Goal: Task Accomplishment & Management: Use online tool/utility

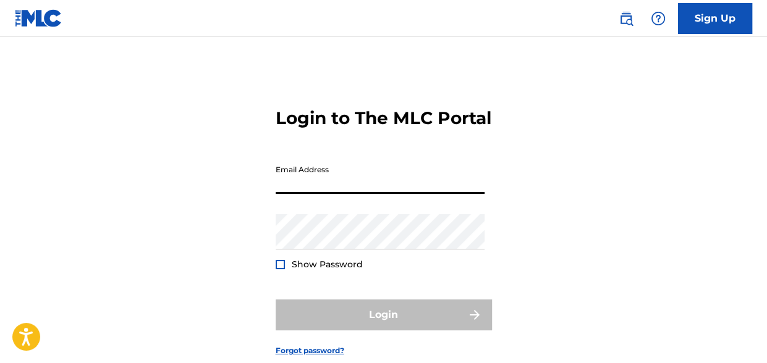
click at [329, 194] on input "Email Address" at bounding box center [379, 176] width 209 height 35
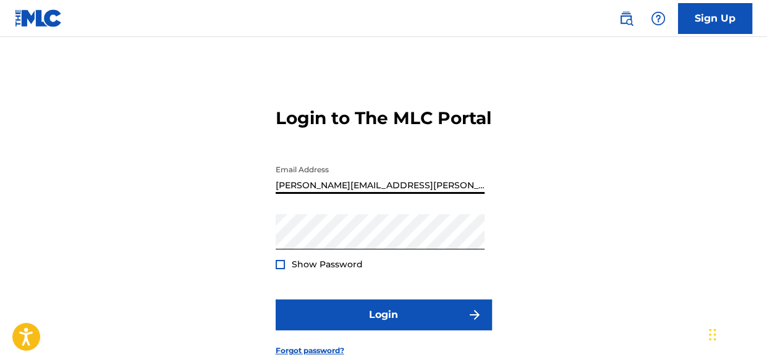
type input "[PERSON_NAME][EMAIL_ADDRESS][PERSON_NAME][DOMAIN_NAME]"
click at [280, 269] on div at bounding box center [279, 264] width 9 height 9
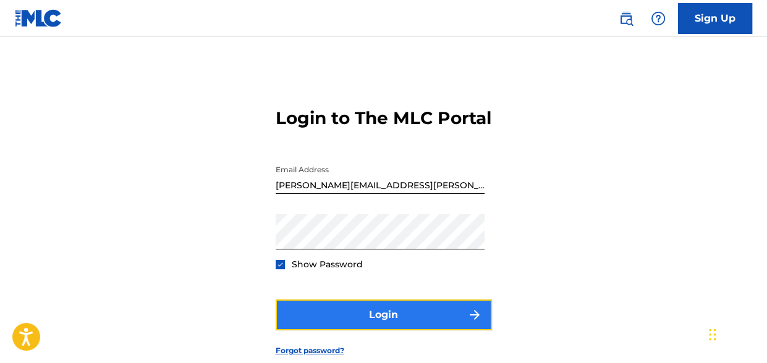
click at [350, 330] on button "Login" at bounding box center [383, 315] width 216 height 31
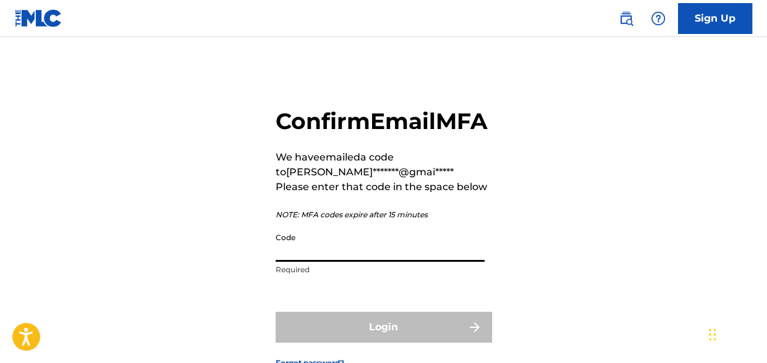
click at [316, 262] on input "Code" at bounding box center [379, 244] width 209 height 35
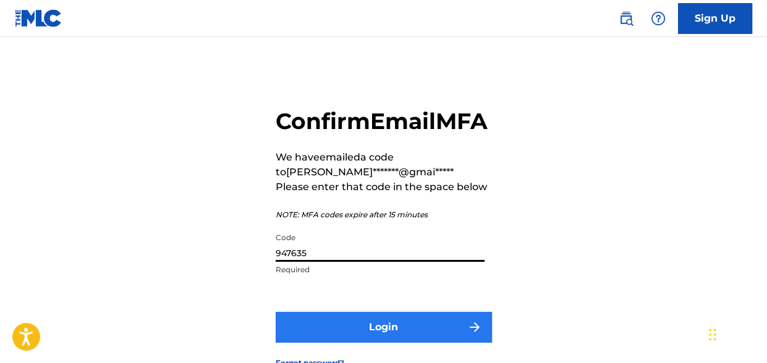
type input "947635"
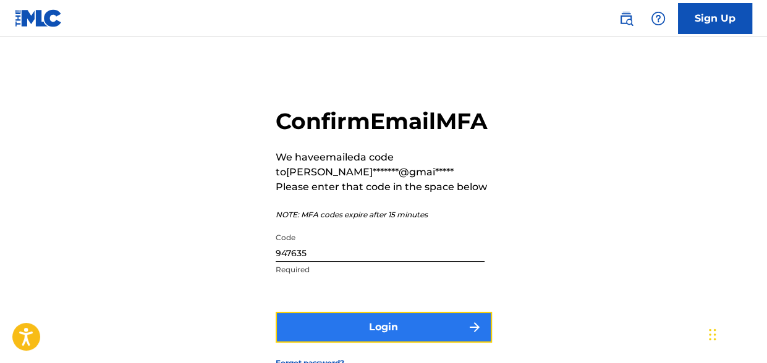
click at [326, 343] on button "Login" at bounding box center [383, 327] width 216 height 31
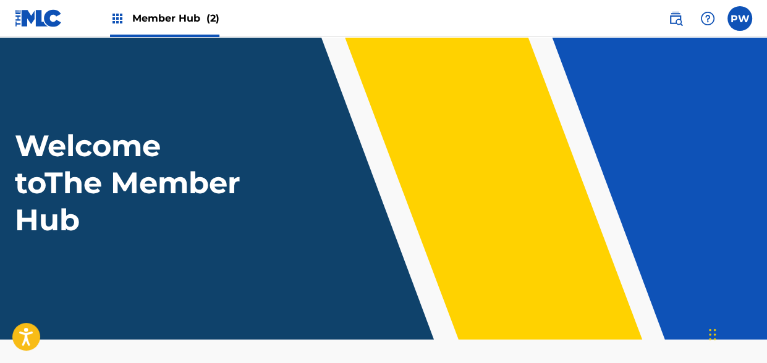
click at [161, 17] on span "Member Hub (2)" at bounding box center [175, 18] width 87 height 14
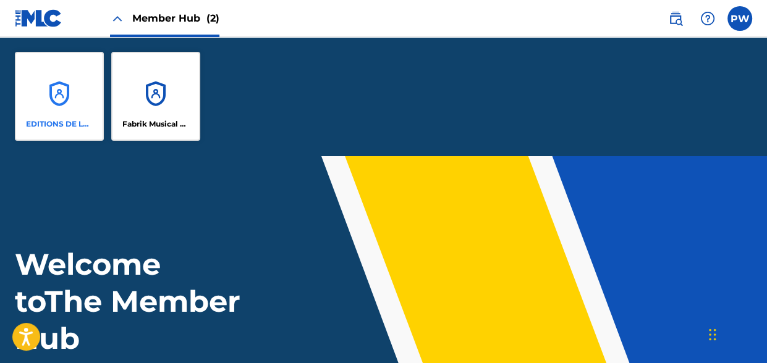
click at [86, 93] on div "EDITIONS DE LA FABRIQUE MUSIQUE" at bounding box center [59, 96] width 89 height 89
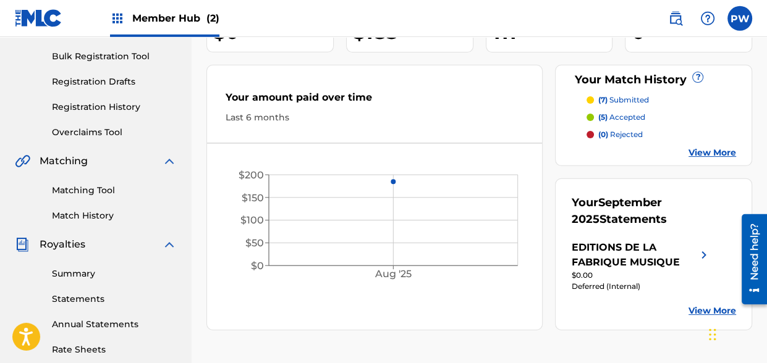
scroll to position [195, 0]
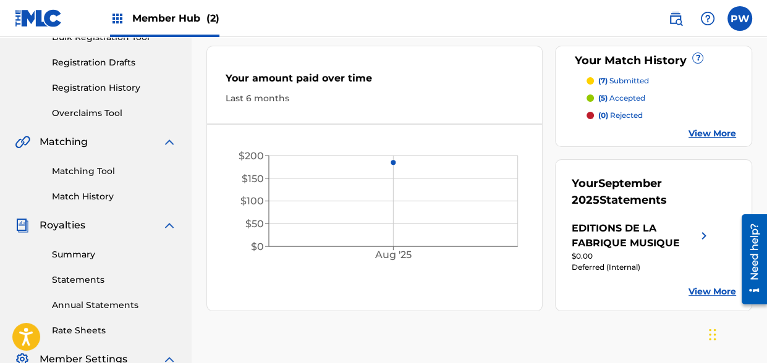
click at [710, 127] on link "View More" at bounding box center [712, 133] width 48 height 13
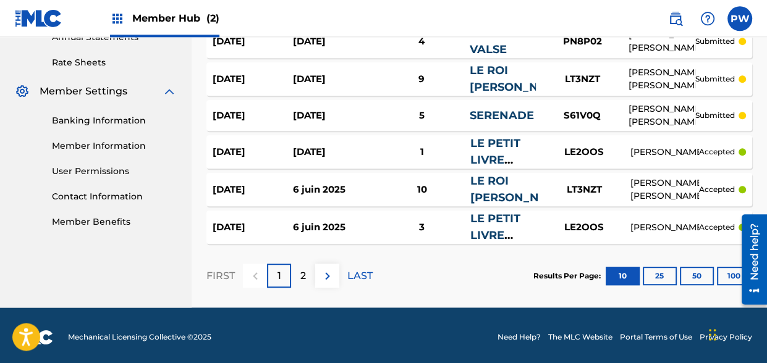
scroll to position [466, 0]
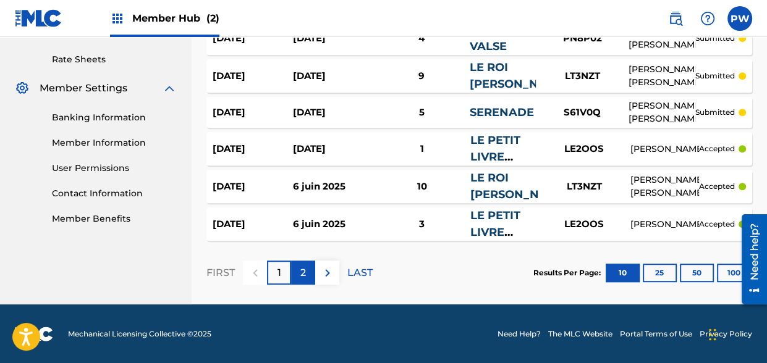
click at [301, 275] on p "2" at bounding box center [303, 273] width 6 height 15
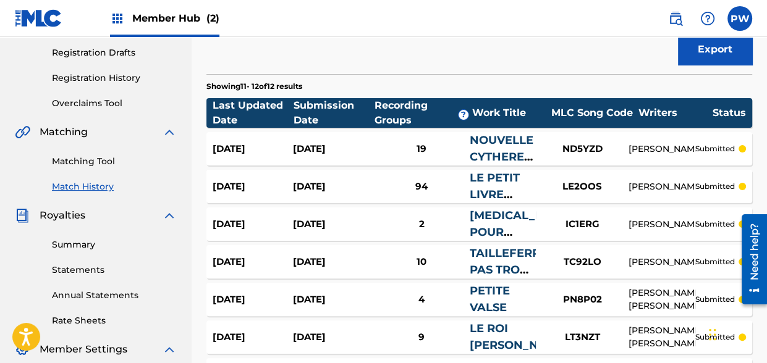
scroll to position [75, 0]
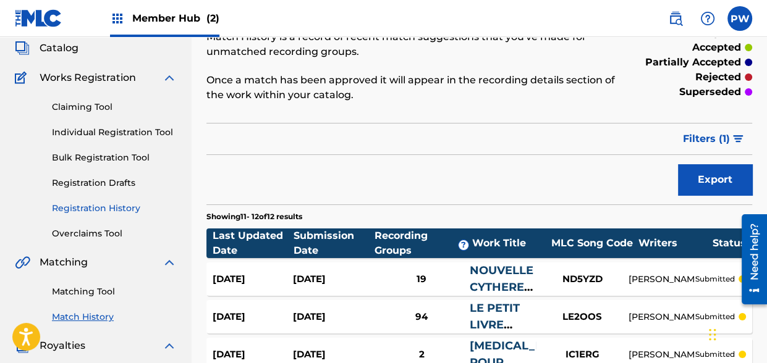
click at [106, 210] on link "Registration History" at bounding box center [114, 208] width 125 height 13
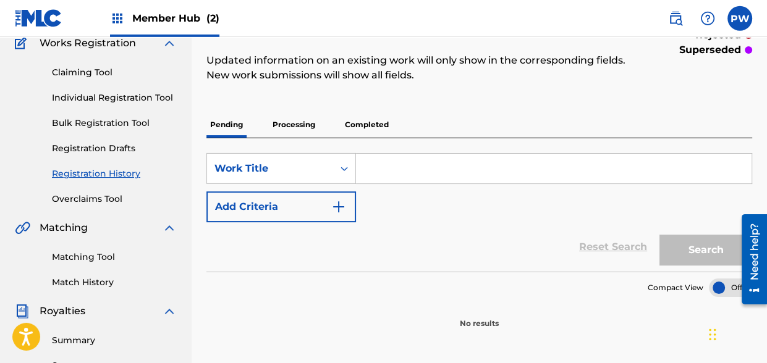
scroll to position [130, 0]
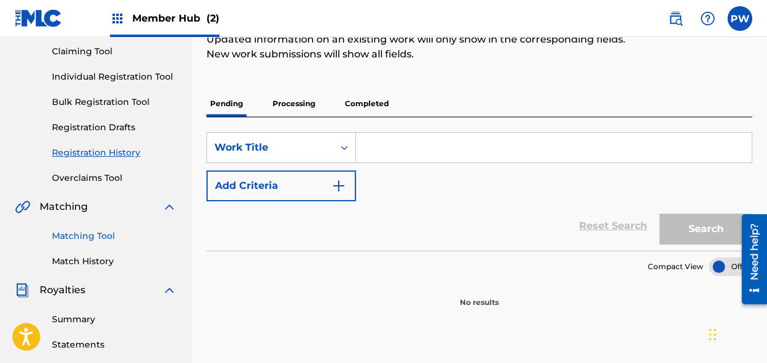
click at [105, 238] on link "Matching Tool" at bounding box center [114, 236] width 125 height 13
click at [105, 109] on link "Bulk Registration Tool" at bounding box center [114, 102] width 125 height 13
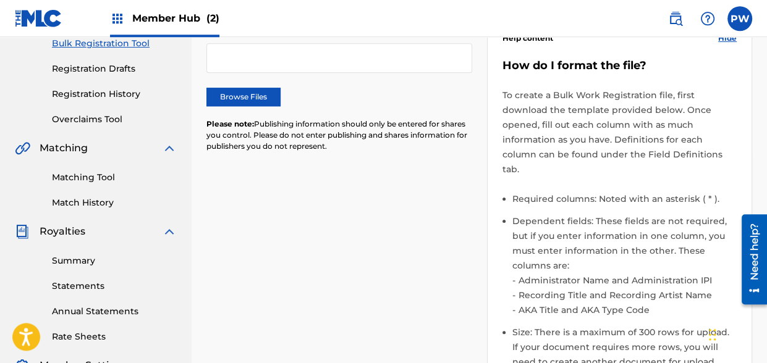
scroll to position [195, 0]
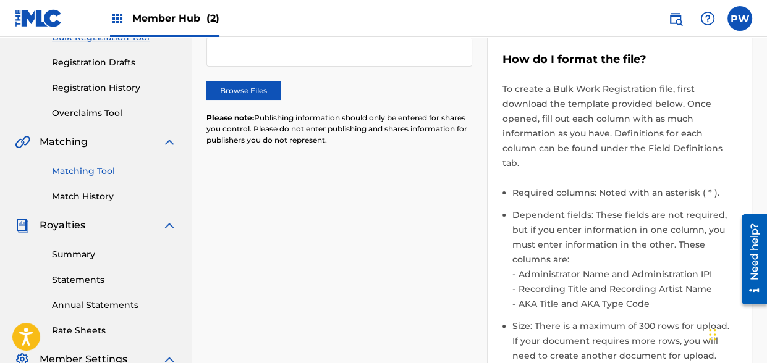
click at [99, 169] on link "Matching Tool" at bounding box center [114, 171] width 125 height 13
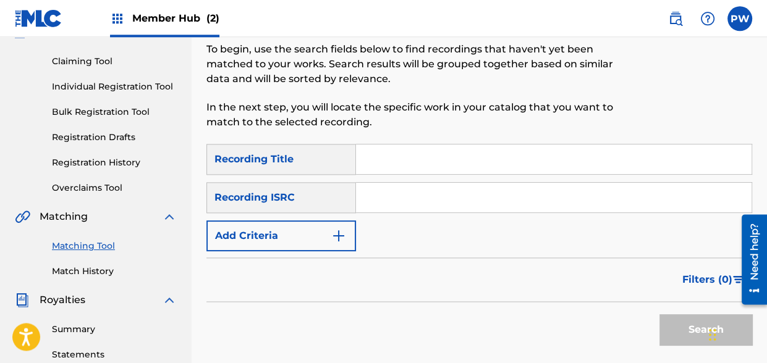
scroll to position [130, 0]
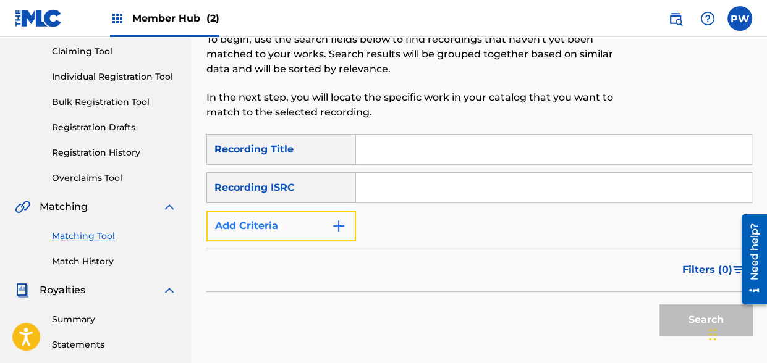
click at [273, 218] on button "Add Criteria" at bounding box center [280, 226] width 149 height 31
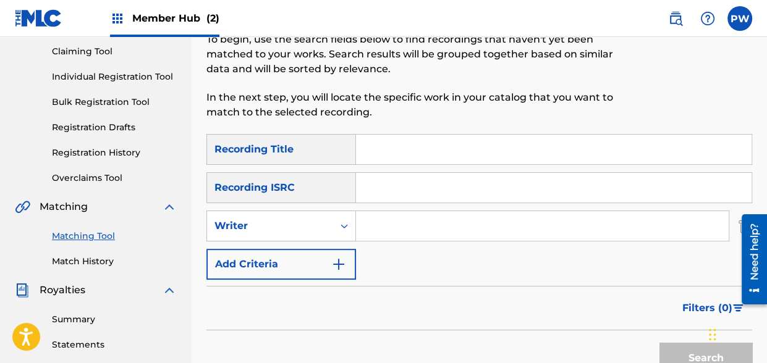
click at [411, 226] on input "Search Form" at bounding box center [542, 226] width 372 height 30
type input "[PERSON_NAME]"
click at [659, 343] on button "Search" at bounding box center [705, 358] width 93 height 31
click at [677, 352] on button "Search" at bounding box center [705, 358] width 93 height 31
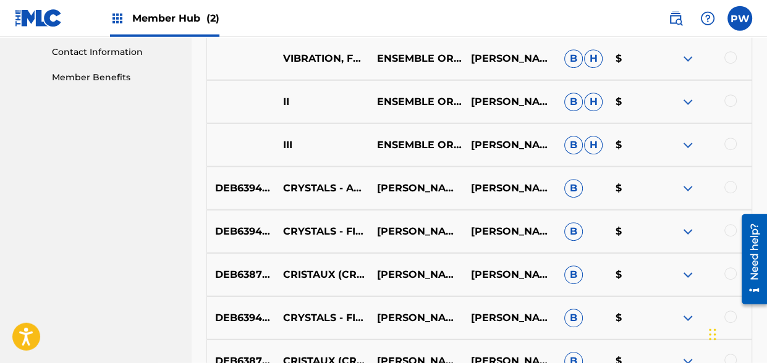
scroll to position [779, 0]
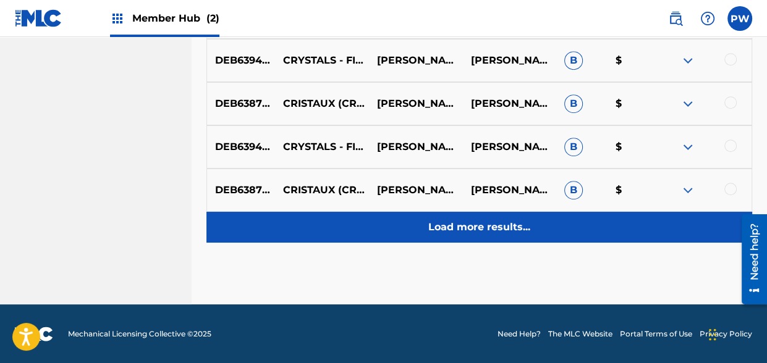
click at [475, 233] on p "Load more results..." at bounding box center [479, 227] width 102 height 15
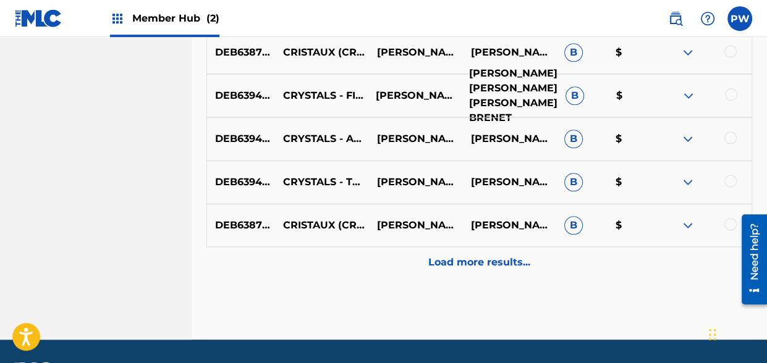
scroll to position [1211, 0]
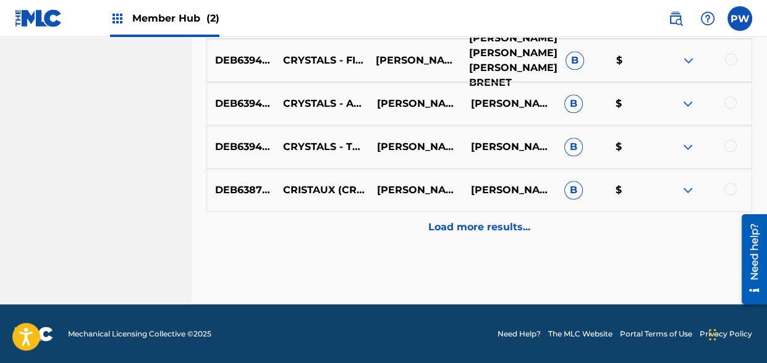
click at [473, 222] on p "Load more results..." at bounding box center [479, 227] width 102 height 15
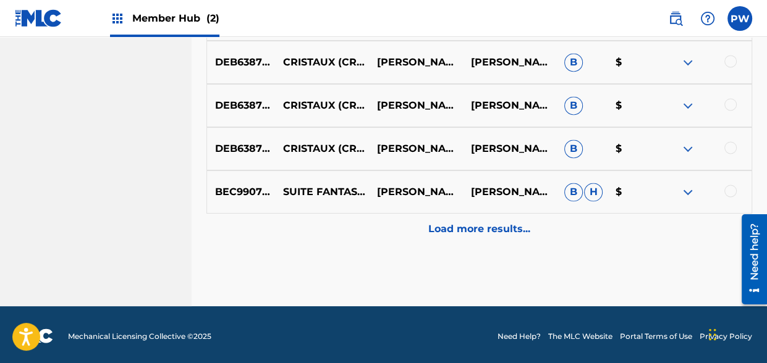
scroll to position [1644, 0]
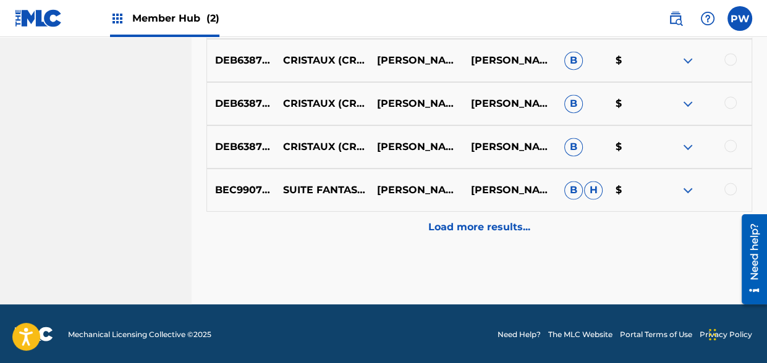
click at [473, 222] on p "Load more results..." at bounding box center [479, 227] width 102 height 15
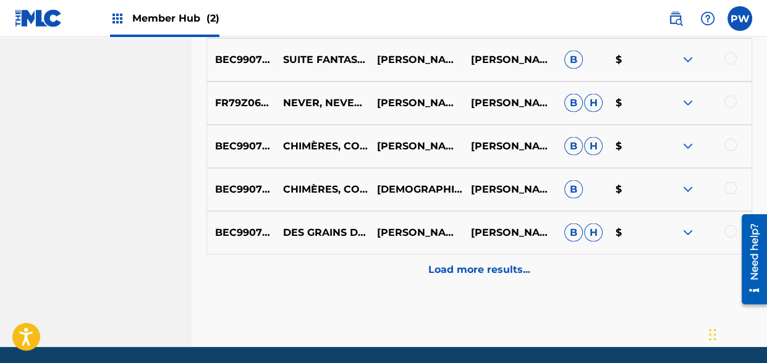
scroll to position [2076, 0]
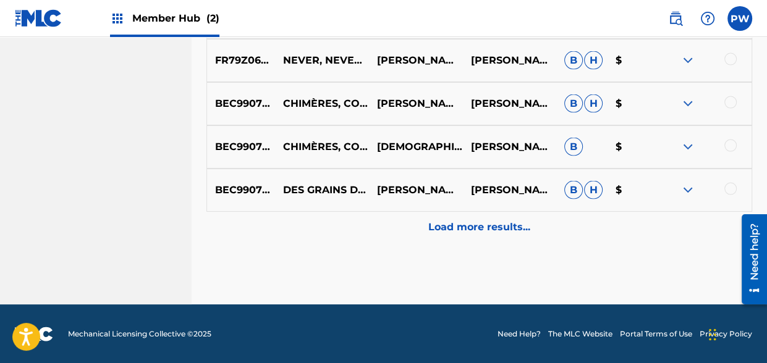
click at [473, 222] on p "Load more results..." at bounding box center [479, 227] width 102 height 15
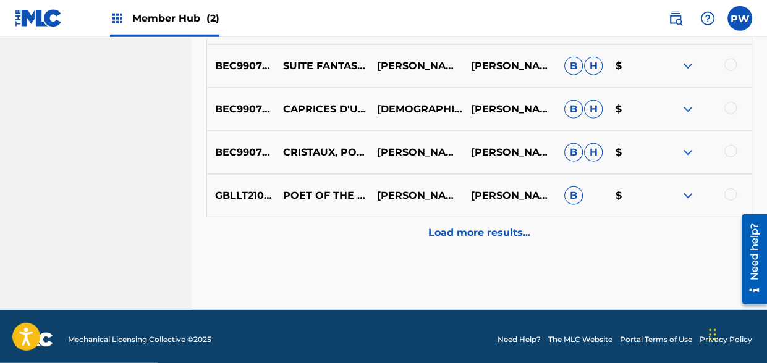
scroll to position [2508, 0]
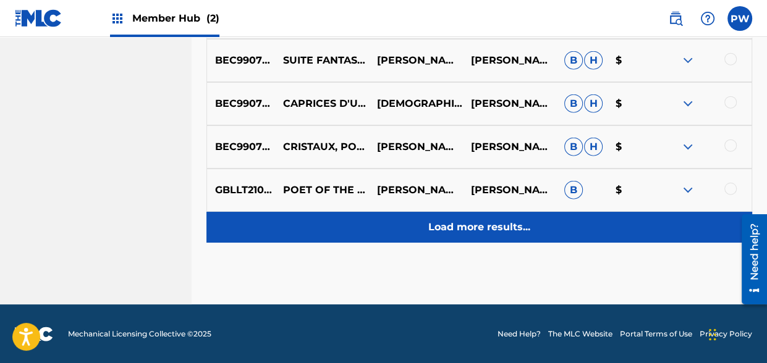
click at [473, 230] on p "Load more results..." at bounding box center [479, 227] width 102 height 15
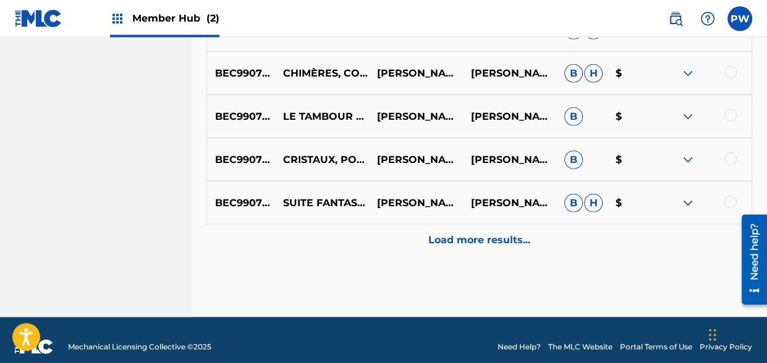
scroll to position [2941, 0]
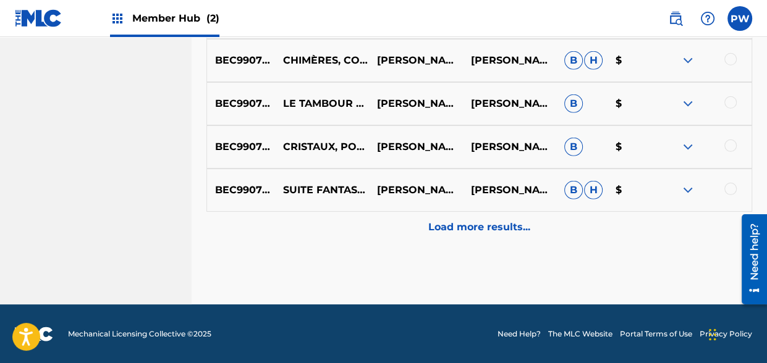
click at [473, 230] on p "Load more results..." at bounding box center [479, 227] width 102 height 15
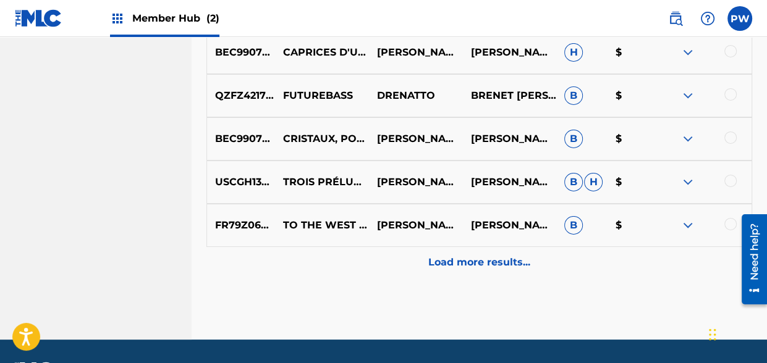
scroll to position [3373, 0]
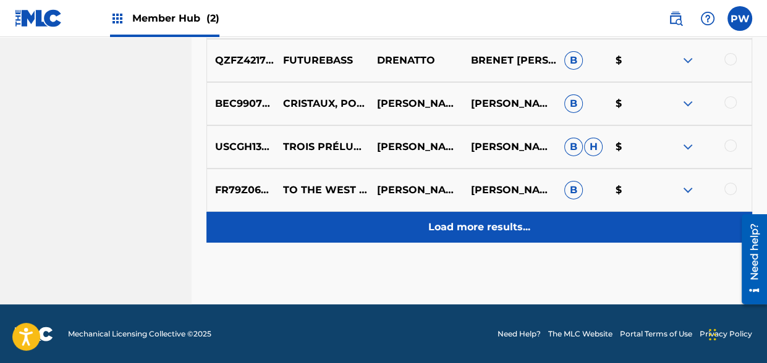
click at [513, 234] on div "Load more results..." at bounding box center [478, 227] width 545 height 31
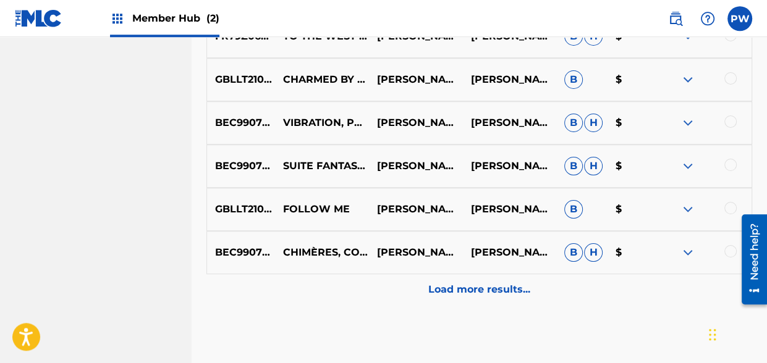
scroll to position [3806, 0]
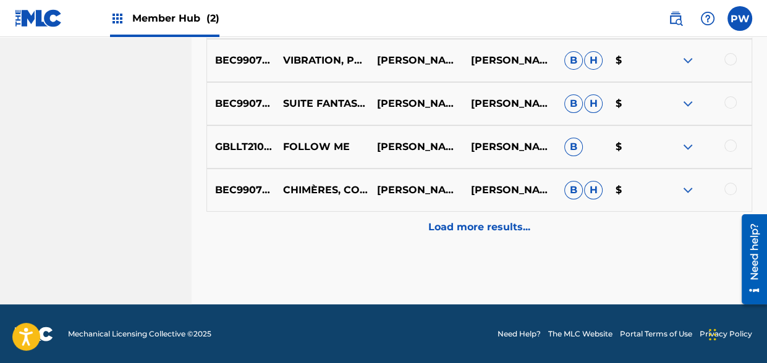
click at [513, 234] on div "Load more results..." at bounding box center [478, 227] width 545 height 31
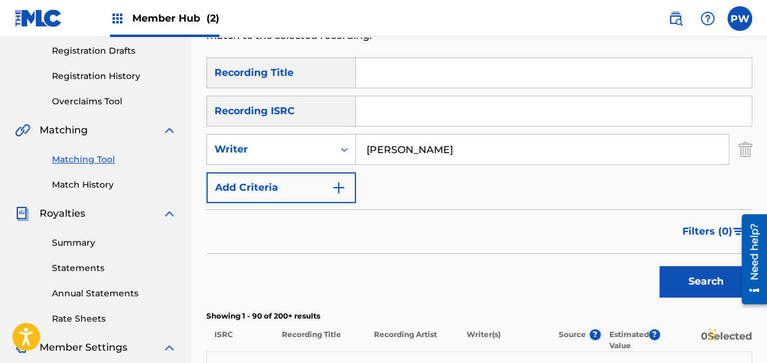
scroll to position [11, 0]
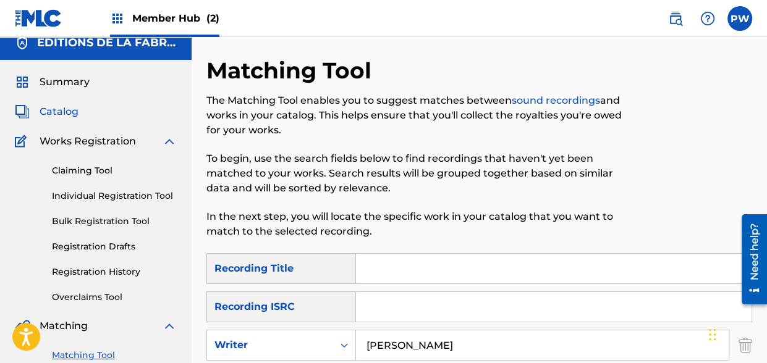
click at [58, 107] on span "Catalog" at bounding box center [59, 111] width 39 height 15
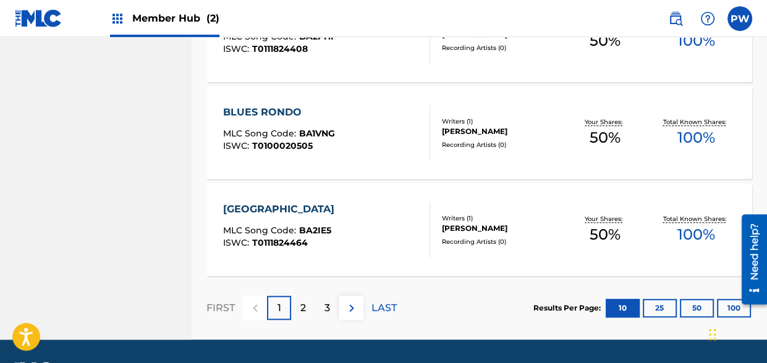
scroll to position [1043, 0]
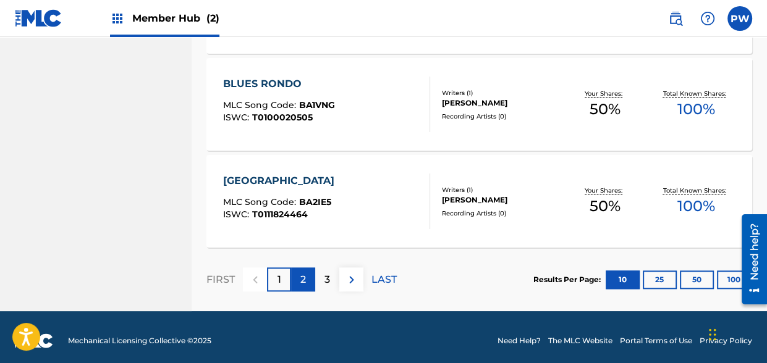
click at [308, 278] on div "2" at bounding box center [303, 279] width 24 height 24
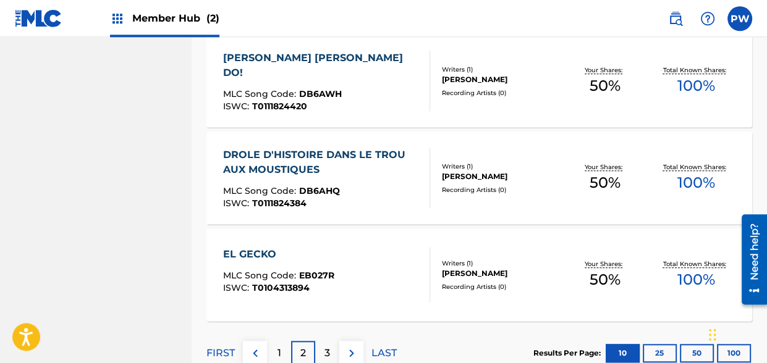
scroll to position [990, 0]
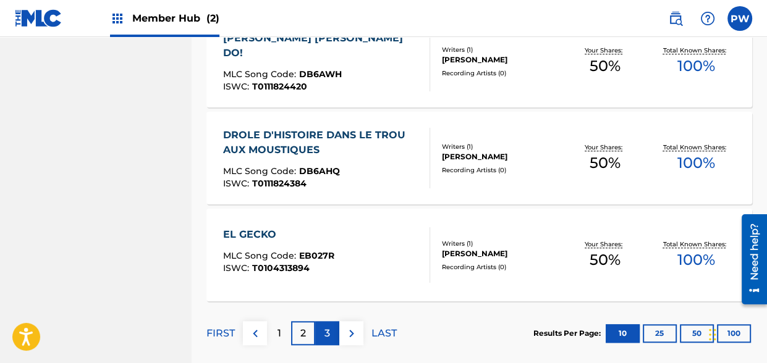
click at [334, 337] on div "3" at bounding box center [327, 333] width 24 height 24
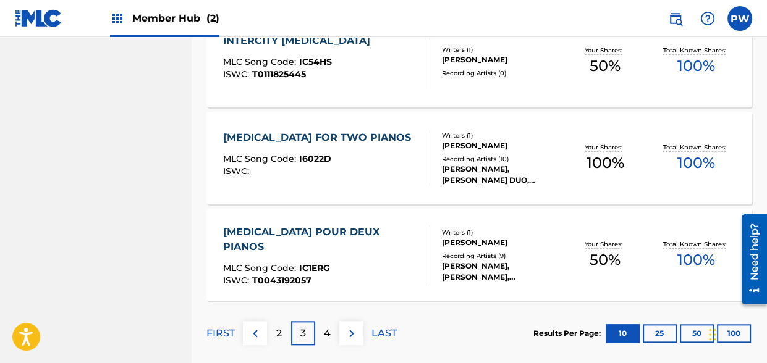
scroll to position [1050, 0]
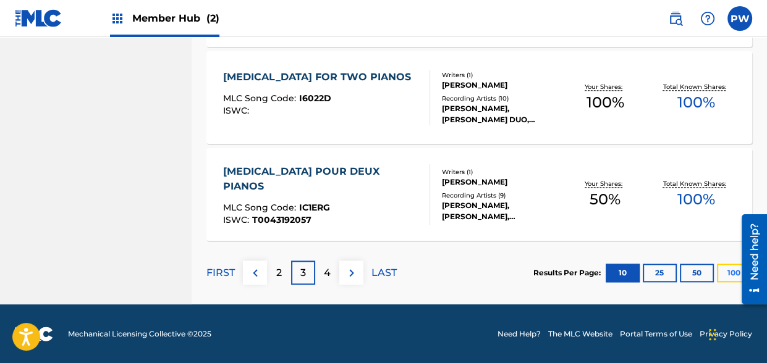
click at [730, 270] on button "100" at bounding box center [734, 273] width 34 height 19
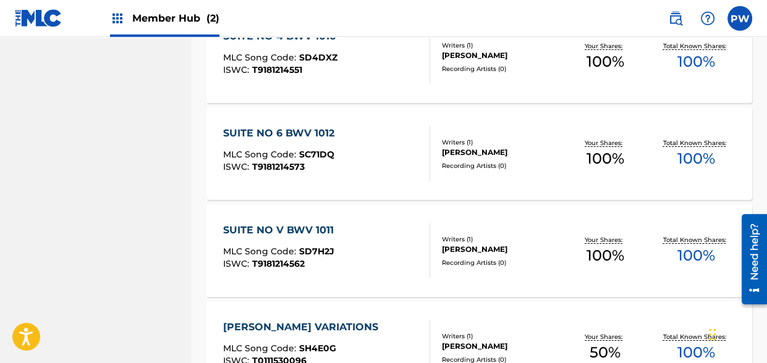
scroll to position [7643, 0]
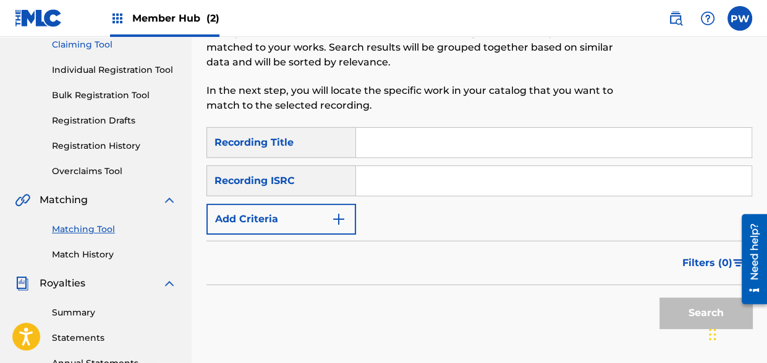
scroll to position [141, 0]
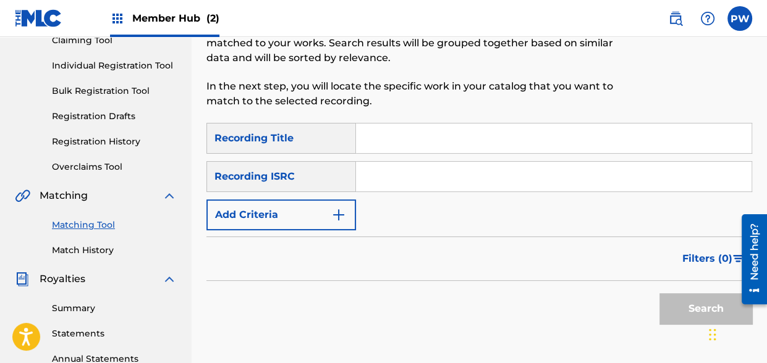
click at [83, 221] on link "Matching Tool" at bounding box center [114, 225] width 125 height 13
click at [83, 174] on div "Claiming Tool Individual Registration Tool Bulk Registration Tool Registration …" at bounding box center [96, 96] width 162 height 155
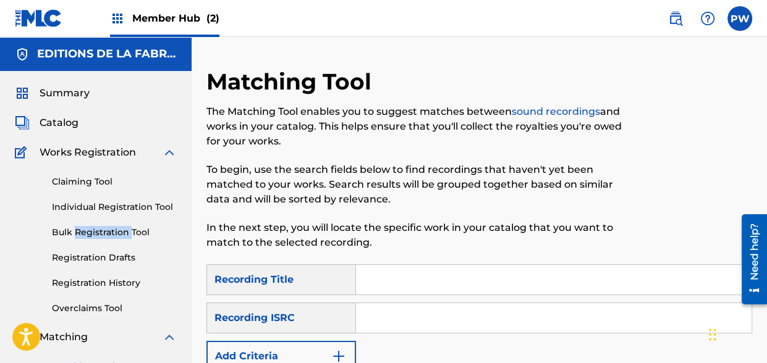
scroll to position [130, 0]
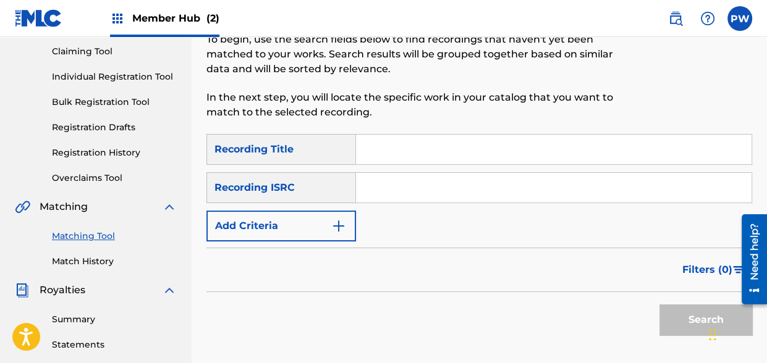
click at [416, 144] on input "Search Form" at bounding box center [553, 150] width 395 height 30
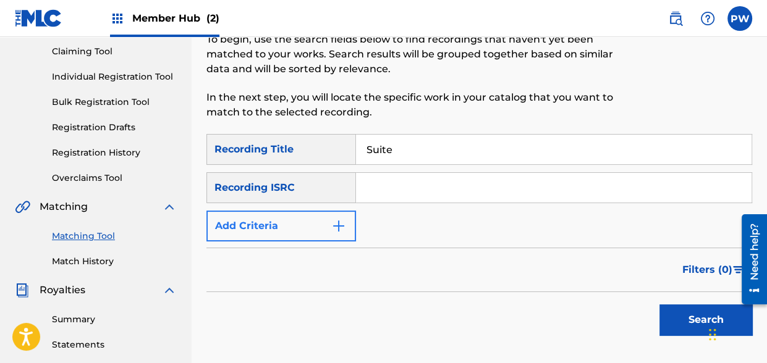
type input "Suite"
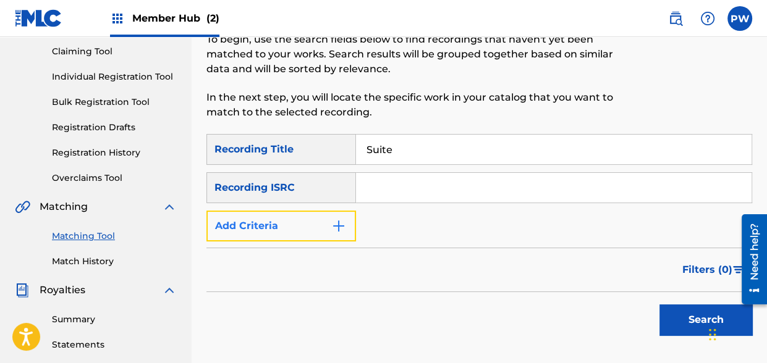
click at [345, 226] on img "Search Form" at bounding box center [338, 226] width 15 height 15
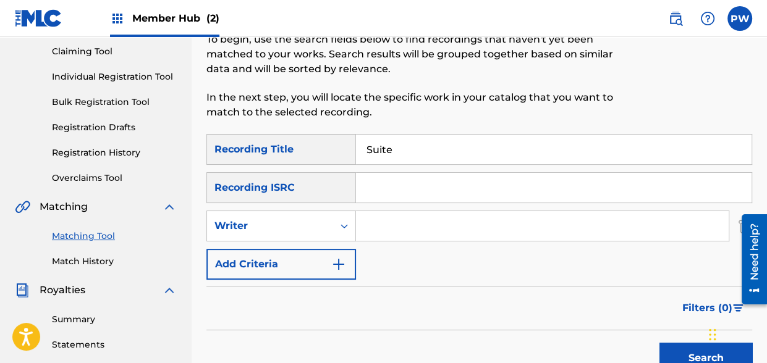
click at [421, 228] on input "Search Form" at bounding box center [542, 226] width 372 height 30
type input "[PERSON_NAME]"
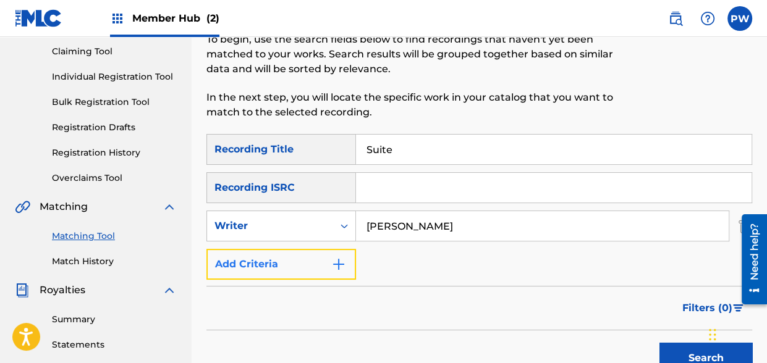
click at [345, 263] on img "Search Form" at bounding box center [338, 264] width 15 height 15
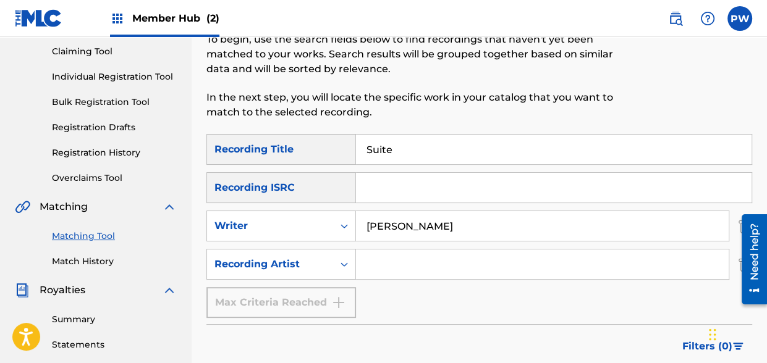
click at [410, 266] on input "Search Form" at bounding box center [542, 265] width 372 height 30
type input "P"
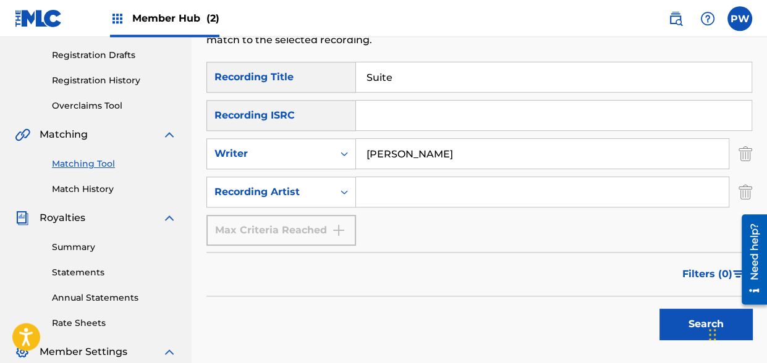
scroll to position [261, 0]
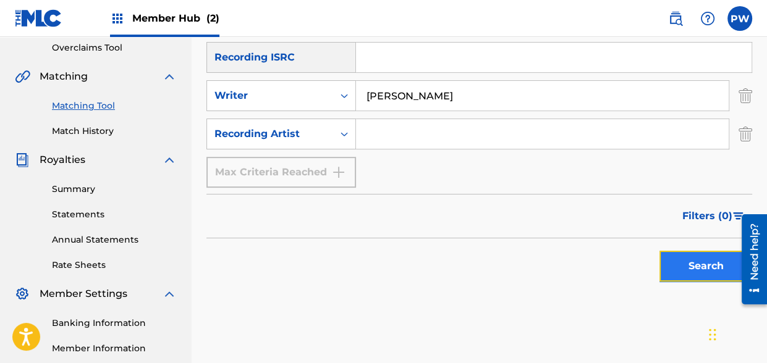
click at [678, 265] on button "Search" at bounding box center [705, 266] width 93 height 31
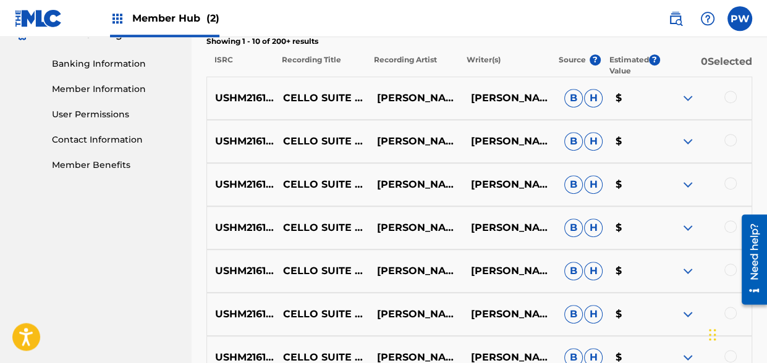
scroll to position [521, 0]
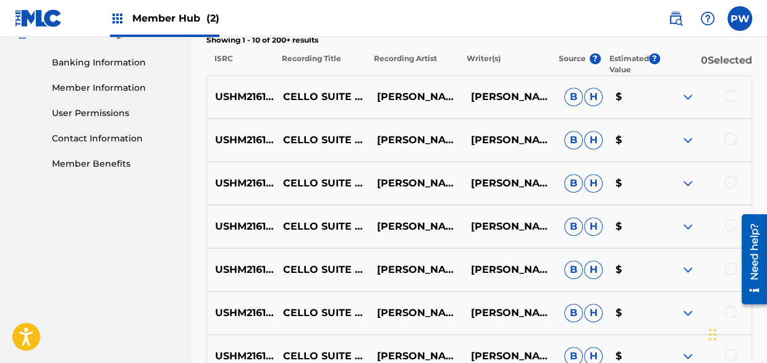
click at [733, 96] on div at bounding box center [730, 96] width 12 height 12
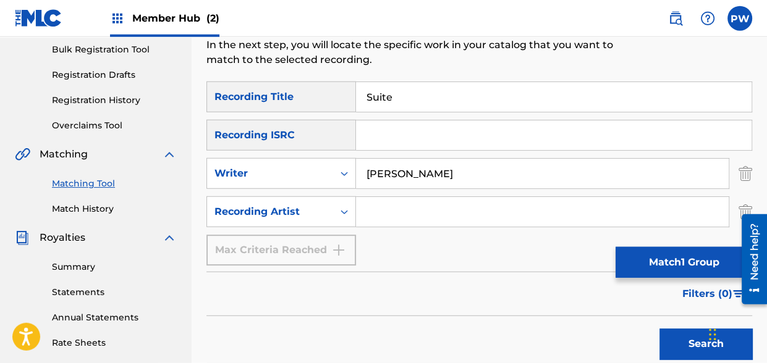
scroll to position [130, 0]
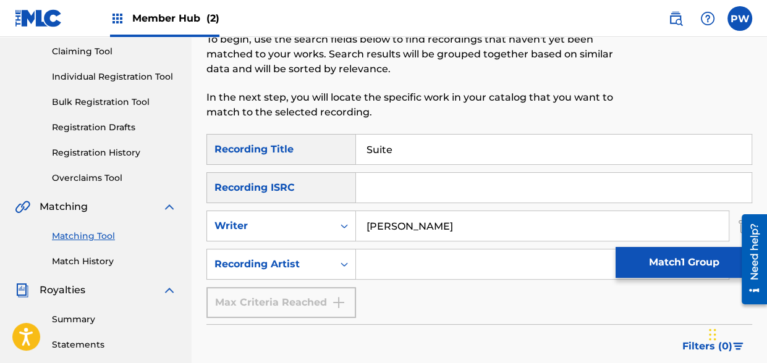
click at [405, 145] on input "Suite" at bounding box center [553, 150] width 395 height 30
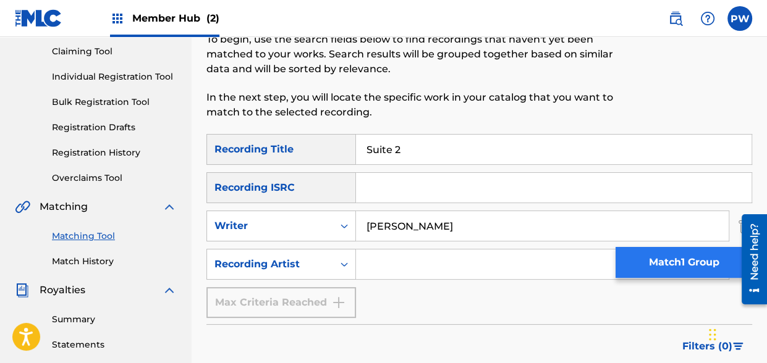
type input "Suite 2"
click at [683, 264] on button "Match 1 Group" at bounding box center [683, 262] width 137 height 31
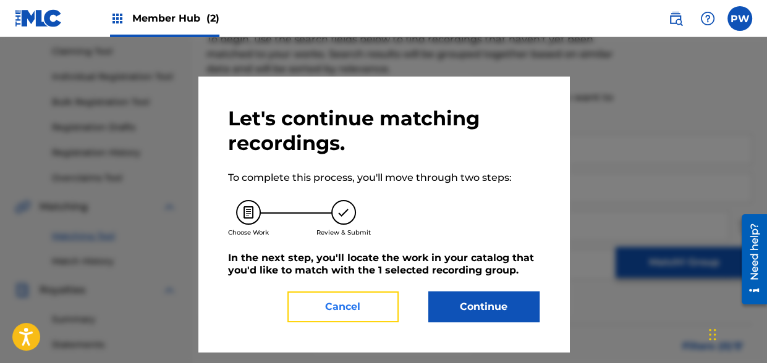
click at [368, 314] on button "Cancel" at bounding box center [342, 307] width 111 height 31
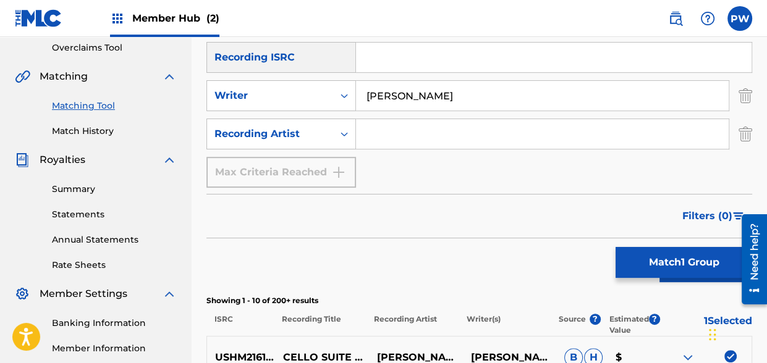
scroll to position [326, 0]
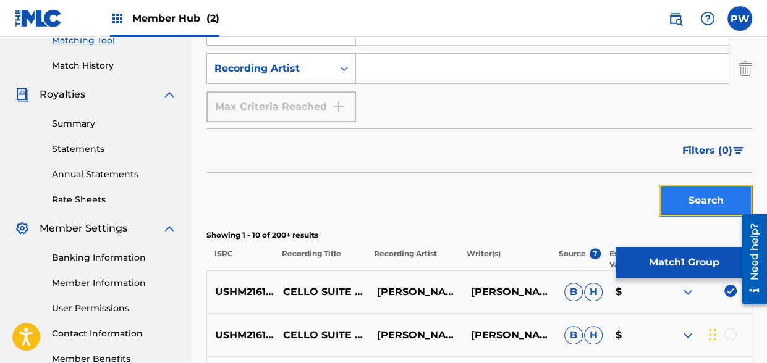
click at [683, 190] on button "Search" at bounding box center [705, 200] width 93 height 31
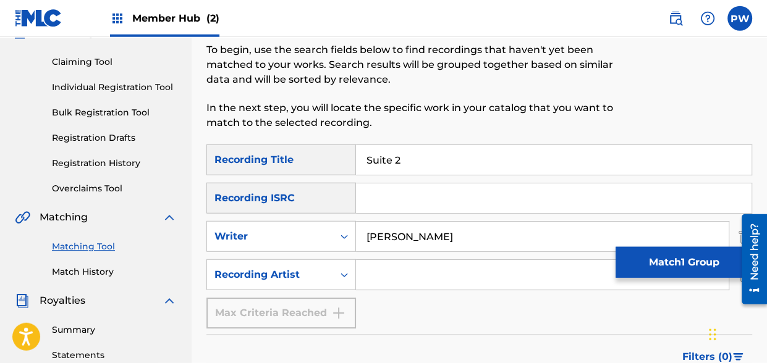
scroll to position [65, 0]
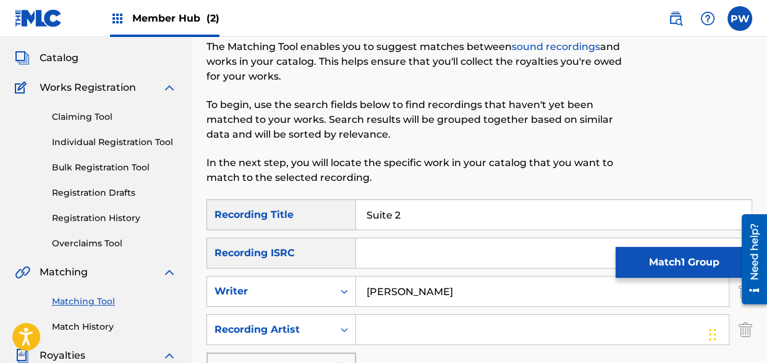
click at [364, 211] on input "Suite 2" at bounding box center [553, 215] width 395 height 30
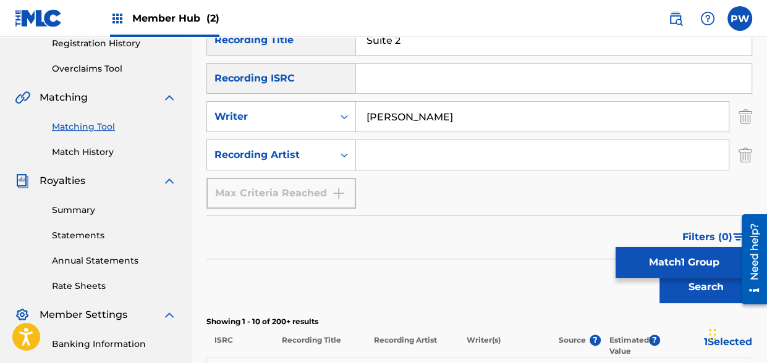
scroll to position [261, 0]
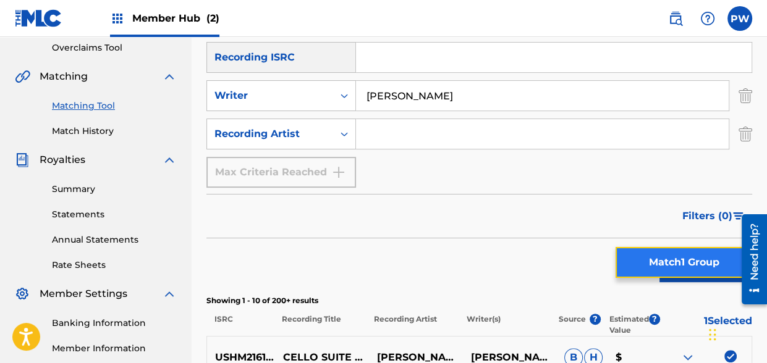
click at [666, 258] on button "Match 1 Group" at bounding box center [683, 262] width 137 height 31
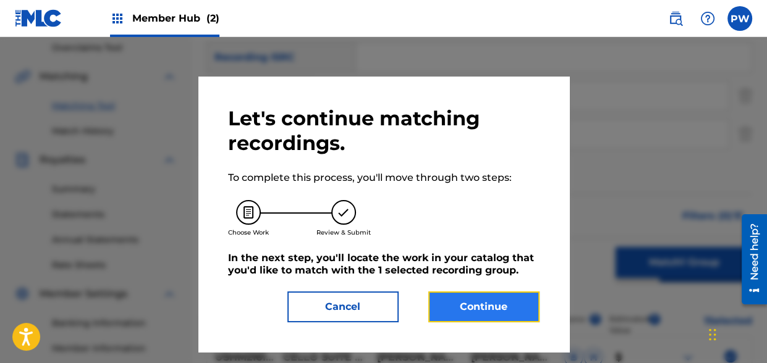
click at [477, 316] on button "Continue" at bounding box center [483, 307] width 111 height 31
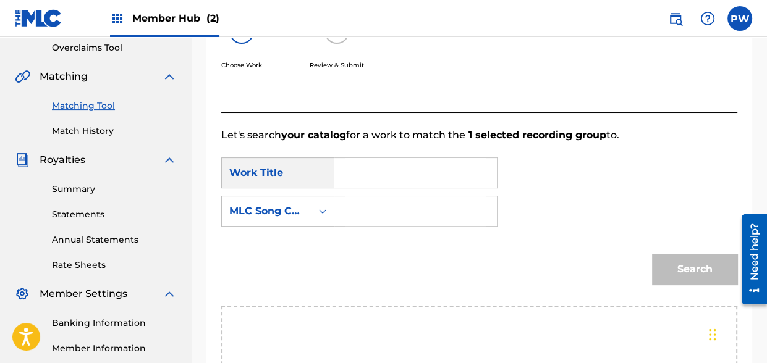
click at [385, 177] on input "Search Form" at bounding box center [415, 173] width 141 height 30
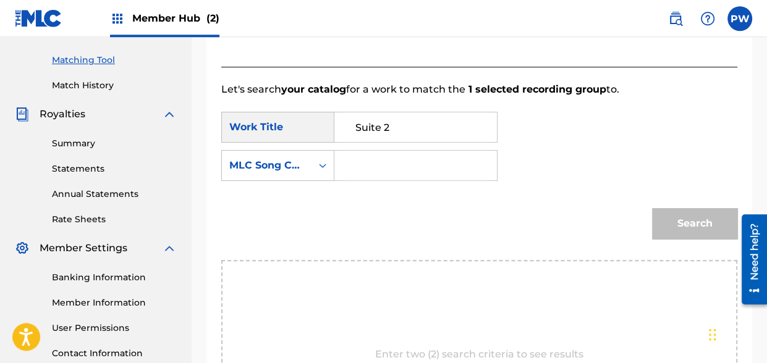
scroll to position [326, 0]
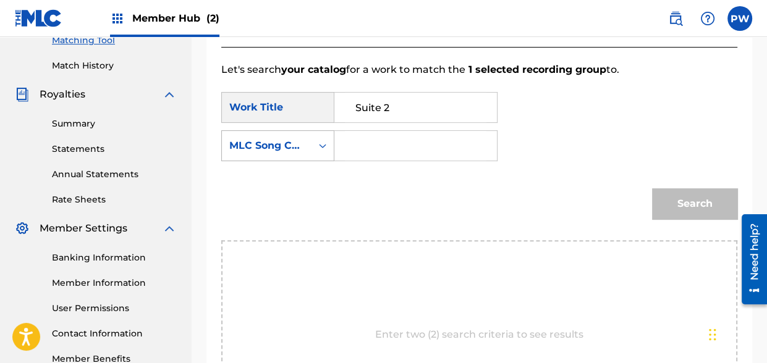
type input "Suite 2"
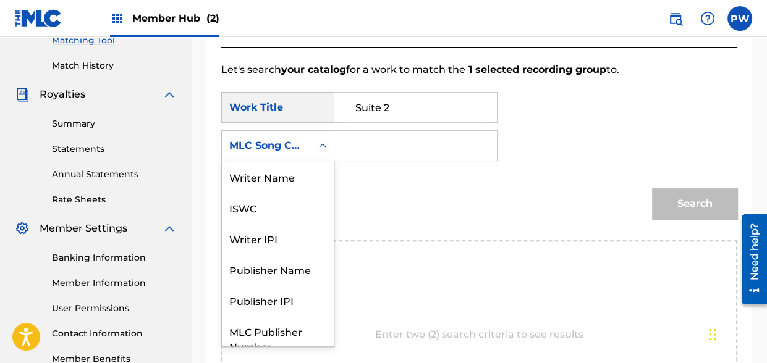
click at [324, 148] on icon "Search Form" at bounding box center [322, 146] width 12 height 12
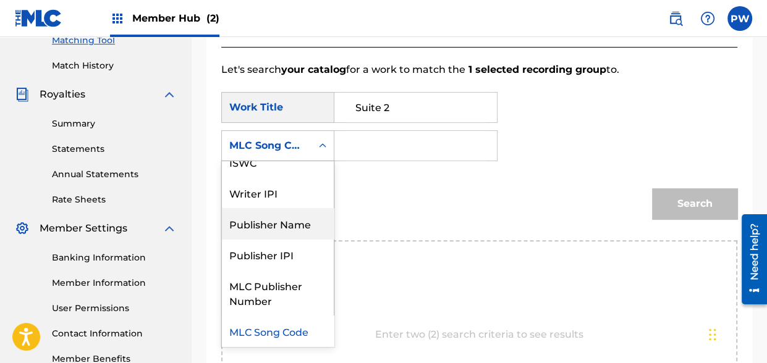
scroll to position [0, 0]
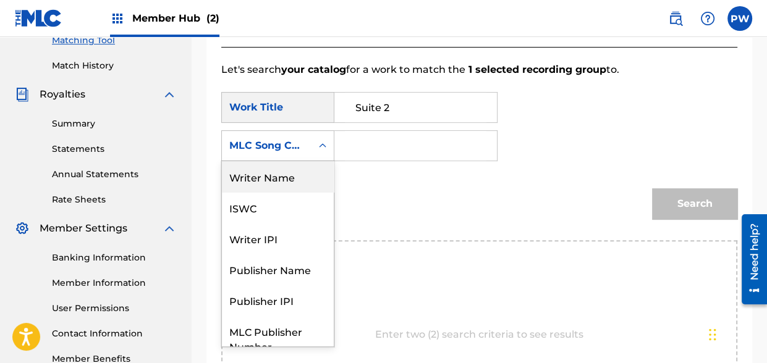
click at [275, 179] on div "Writer Name" at bounding box center [278, 176] width 112 height 31
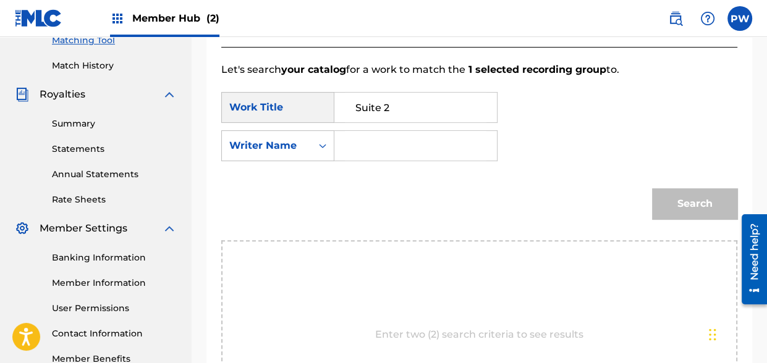
click at [381, 149] on input "Search Form" at bounding box center [415, 146] width 141 height 30
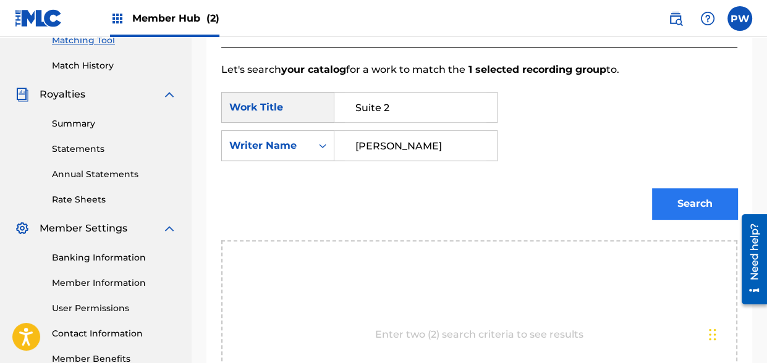
type input "[PERSON_NAME]"
click at [678, 201] on button "Search" at bounding box center [694, 203] width 85 height 31
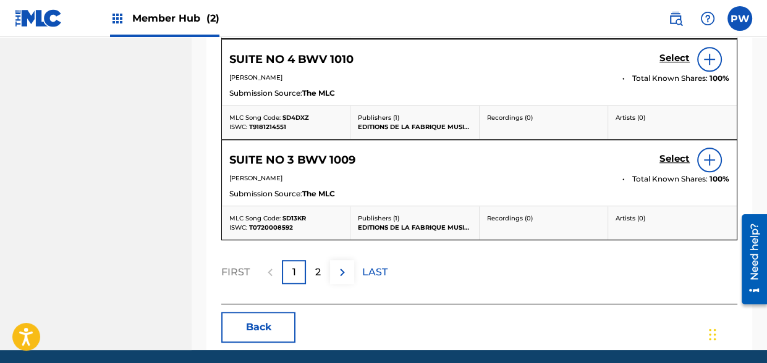
scroll to position [891, 0]
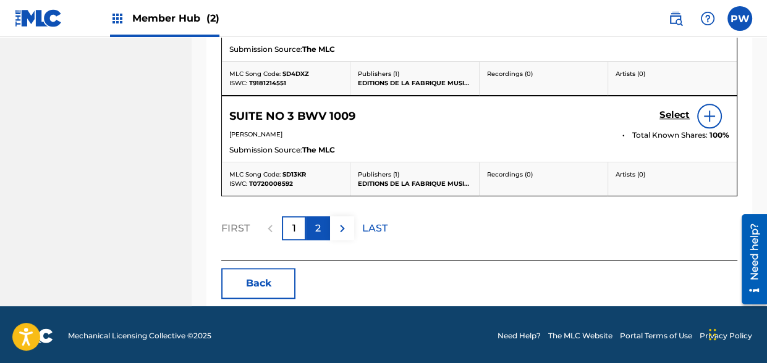
click at [316, 228] on p "2" at bounding box center [318, 228] width 6 height 15
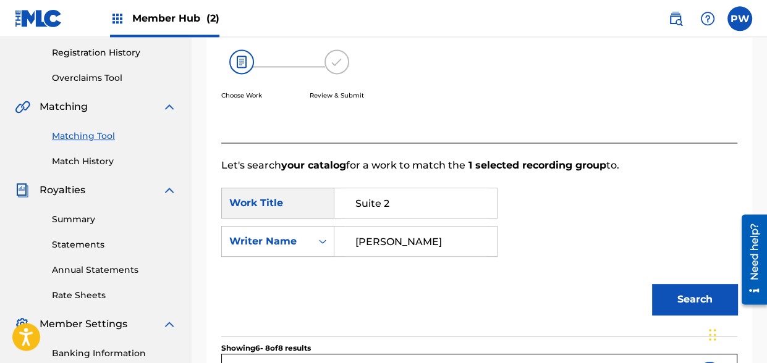
scroll to position [207, 0]
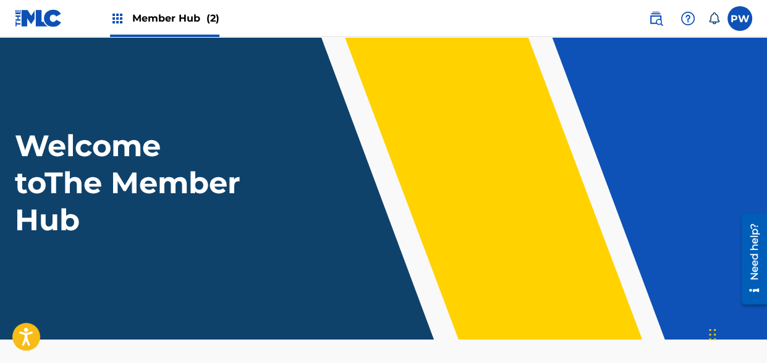
click at [148, 22] on span "Member Hub (2)" at bounding box center [175, 18] width 87 height 14
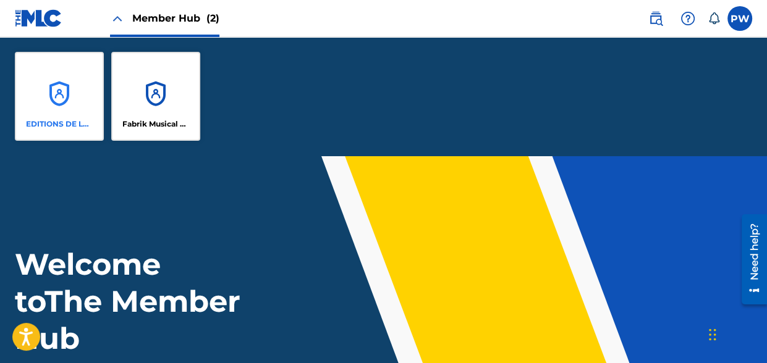
click at [82, 104] on div "EDITIONS DE LA FABRIQUE MUSIQUE" at bounding box center [59, 96] width 89 height 89
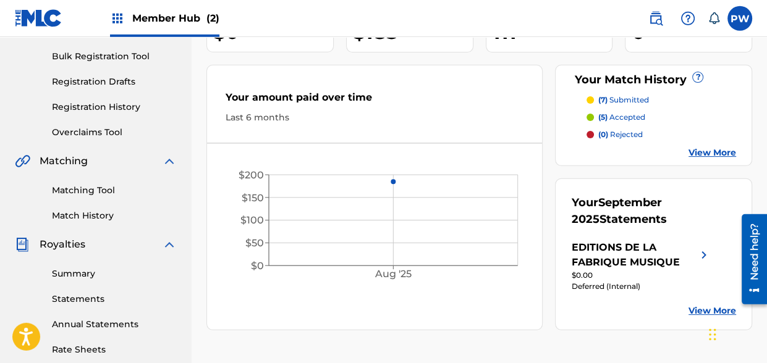
scroll to position [195, 0]
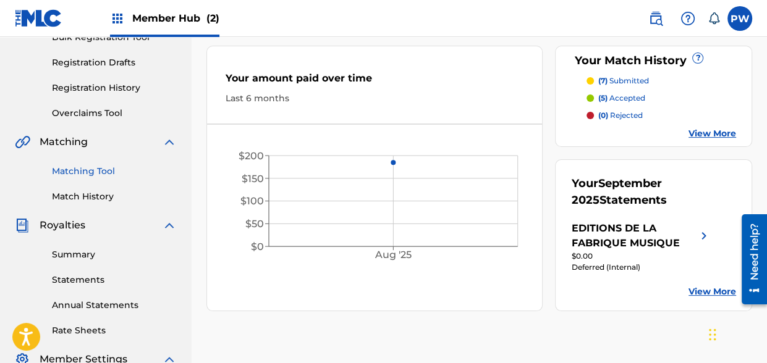
click at [111, 169] on link "Matching Tool" at bounding box center [114, 171] width 125 height 13
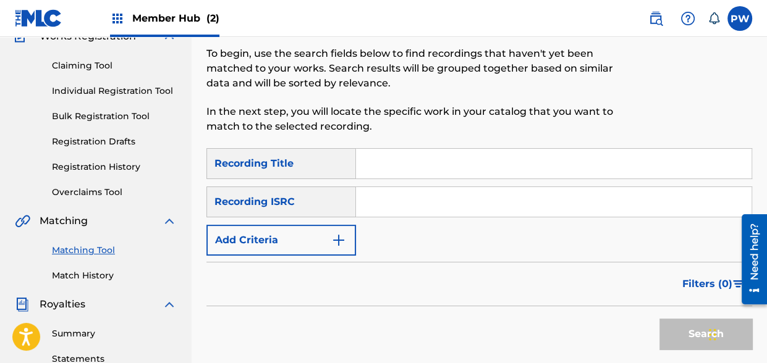
scroll to position [130, 0]
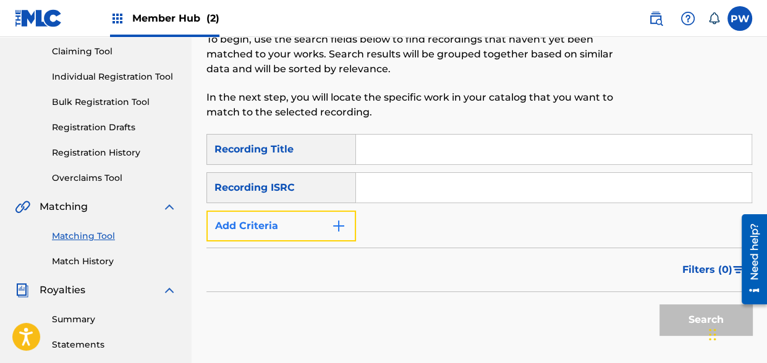
click at [277, 232] on button "Add Criteria" at bounding box center [280, 226] width 149 height 31
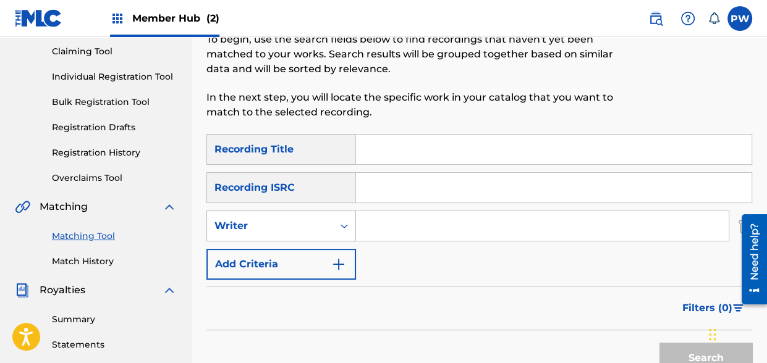
click at [278, 229] on div "Writer" at bounding box center [269, 226] width 111 height 15
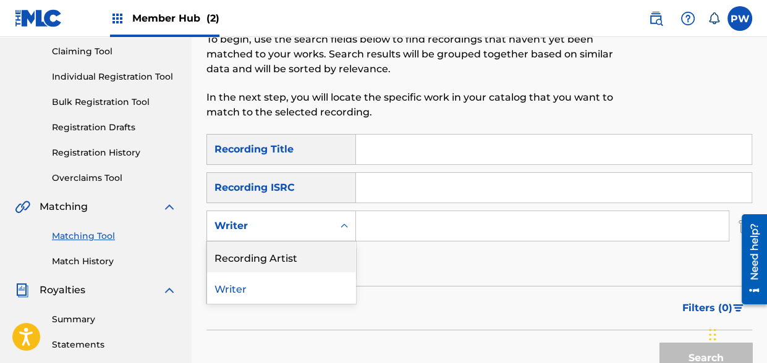
click at [263, 261] on div "Recording Artist" at bounding box center [281, 257] width 148 height 31
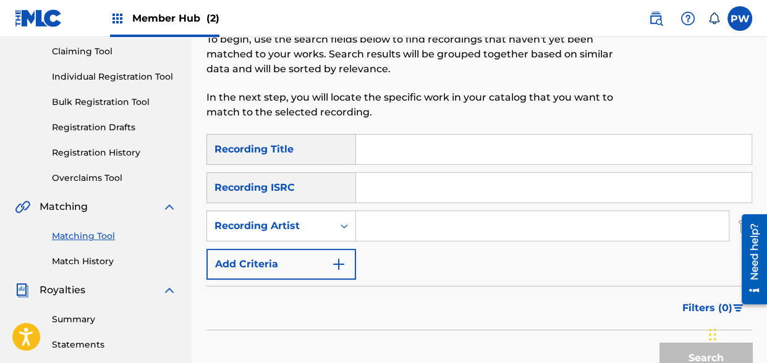
click at [436, 226] on input "Search Form" at bounding box center [542, 226] width 372 height 30
click at [659, 343] on button "Search" at bounding box center [705, 358] width 93 height 31
type input "[PERSON_NAME]"
click at [659, 343] on button "Search" at bounding box center [705, 358] width 93 height 31
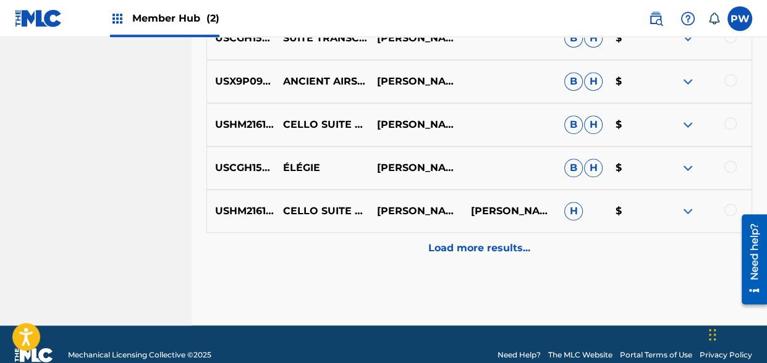
scroll to position [779, 0]
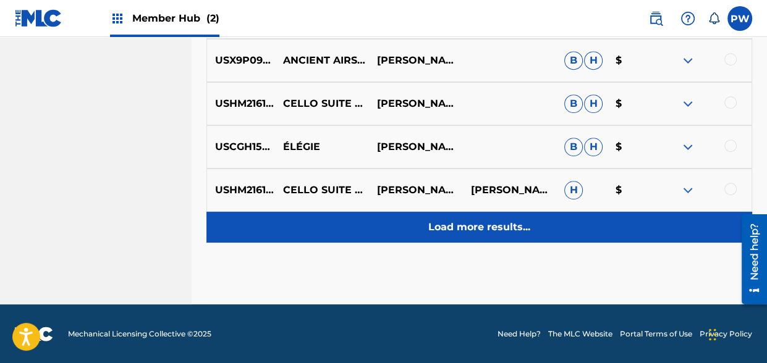
click at [461, 224] on p "Load more results..." at bounding box center [479, 227] width 102 height 15
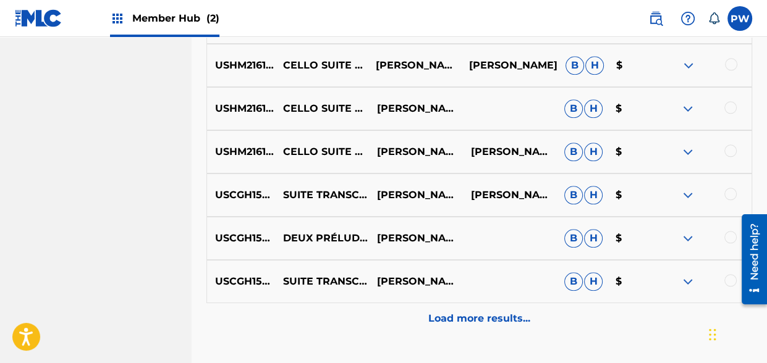
scroll to position [1211, 0]
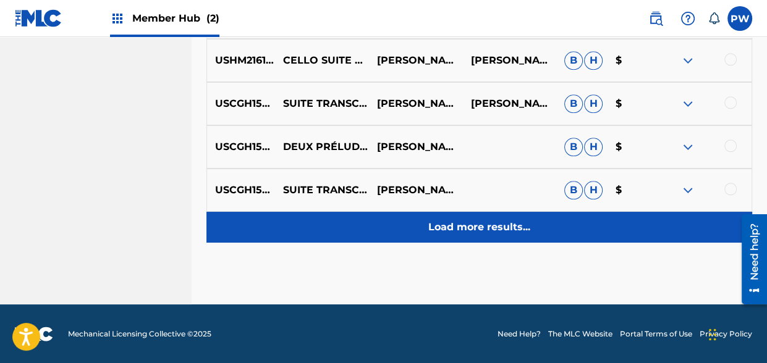
click at [471, 221] on p "Load more results..." at bounding box center [479, 227] width 102 height 15
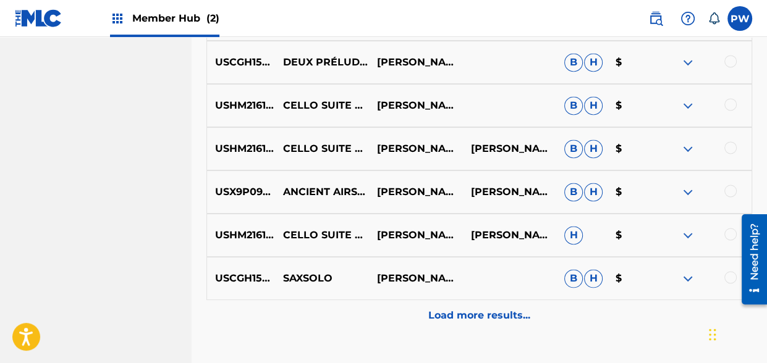
scroll to position [1576, 0]
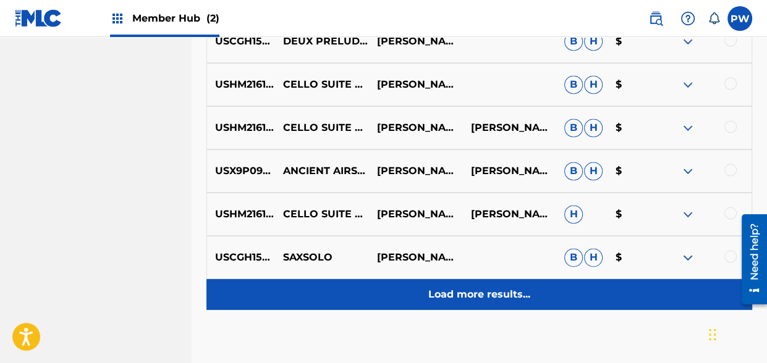
click at [455, 295] on p "Load more results..." at bounding box center [479, 294] width 102 height 15
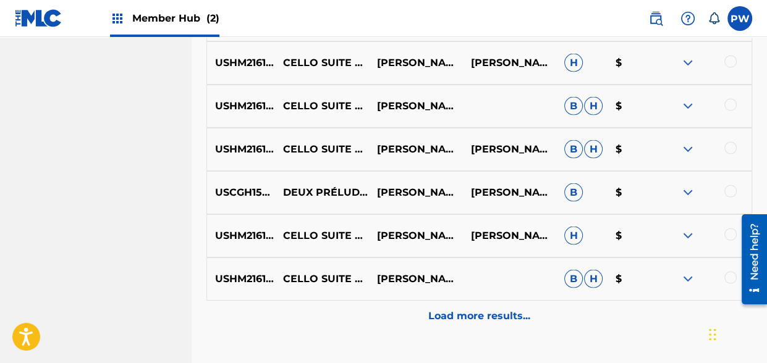
scroll to position [2033, 0]
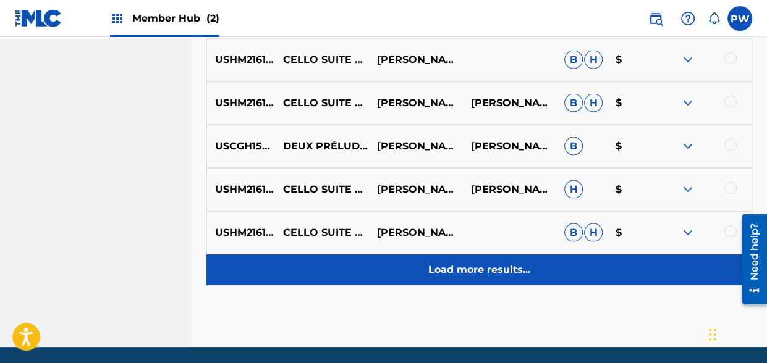
click at [458, 271] on p "Load more results..." at bounding box center [479, 270] width 102 height 15
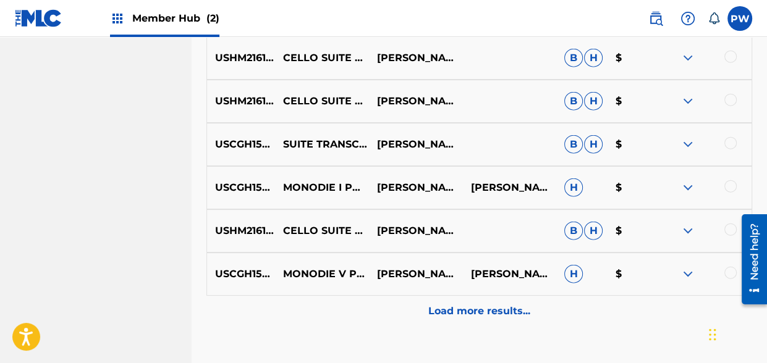
scroll to position [2508, 0]
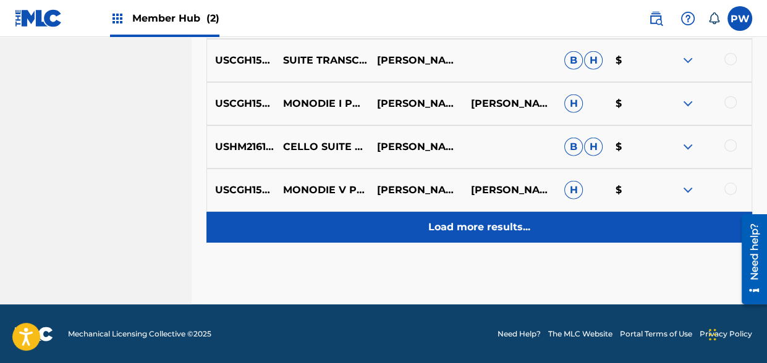
click at [459, 236] on div "Load more results..." at bounding box center [478, 227] width 545 height 31
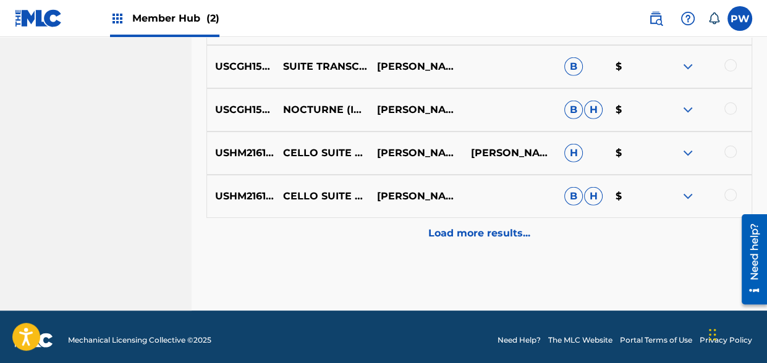
scroll to position [2941, 0]
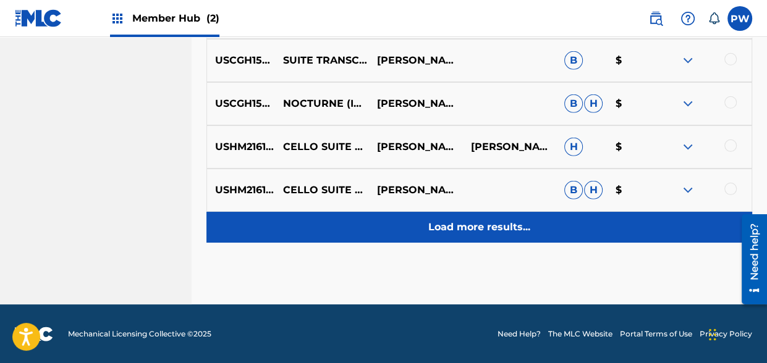
click at [453, 222] on p "Load more results..." at bounding box center [479, 227] width 102 height 15
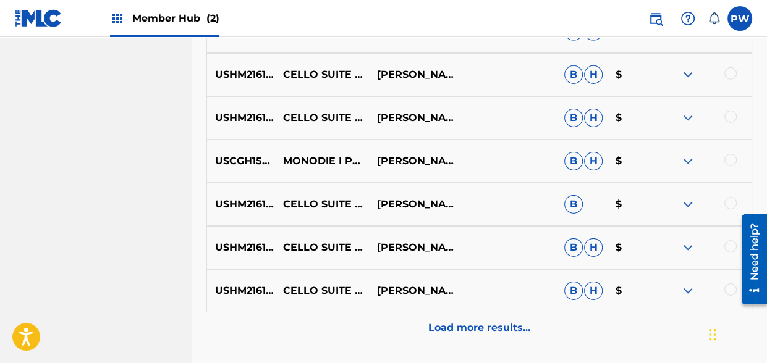
scroll to position [3373, 0]
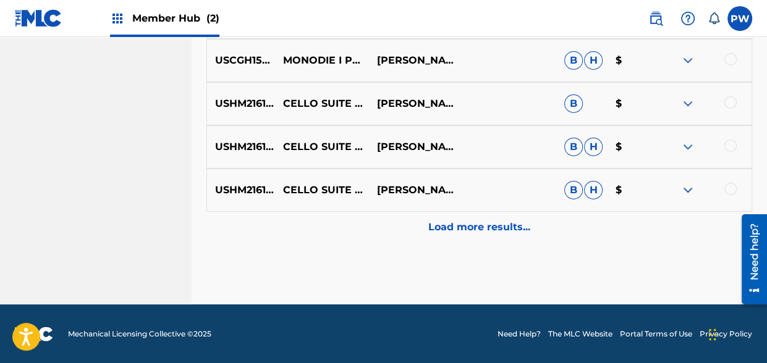
click at [510, 221] on p "Load more results..." at bounding box center [479, 227] width 102 height 15
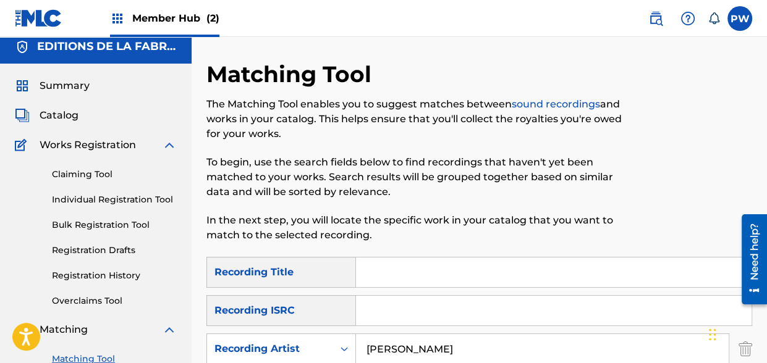
scroll to position [0, 0]
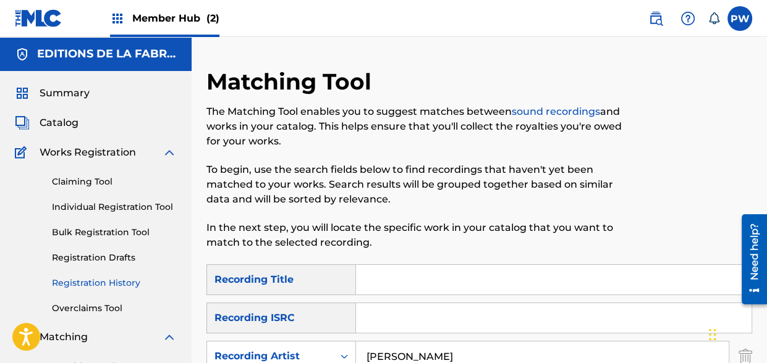
click at [115, 279] on link "Registration History" at bounding box center [114, 283] width 125 height 13
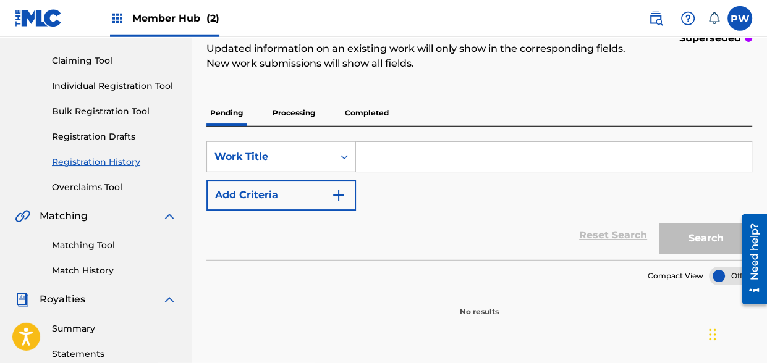
scroll to position [130, 0]
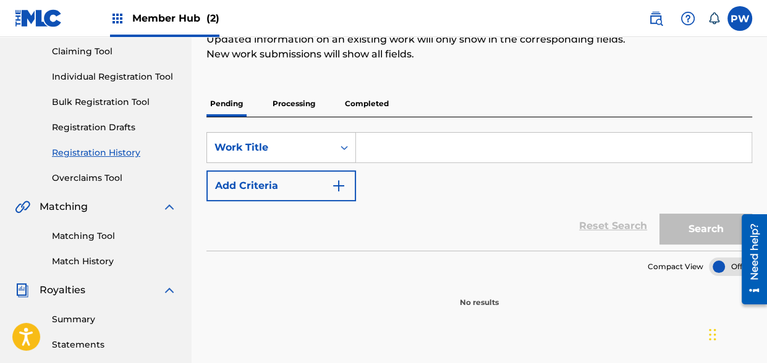
click at [406, 148] on input "Search Form" at bounding box center [553, 148] width 395 height 30
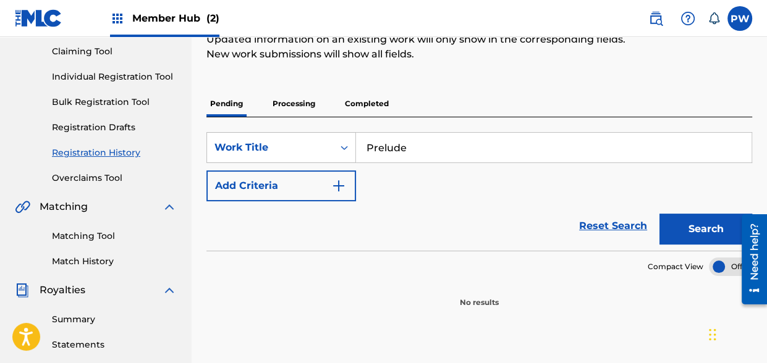
type input "Prelude"
click at [659, 214] on button "Search" at bounding box center [705, 229] width 93 height 31
click at [695, 223] on button "Search" at bounding box center [705, 229] width 93 height 31
click at [406, 185] on div "SearchWithCriteriadfc5a09f-29b6-43d4-8190-7285048a6322 Work Title Prelude Add C…" at bounding box center [478, 166] width 545 height 69
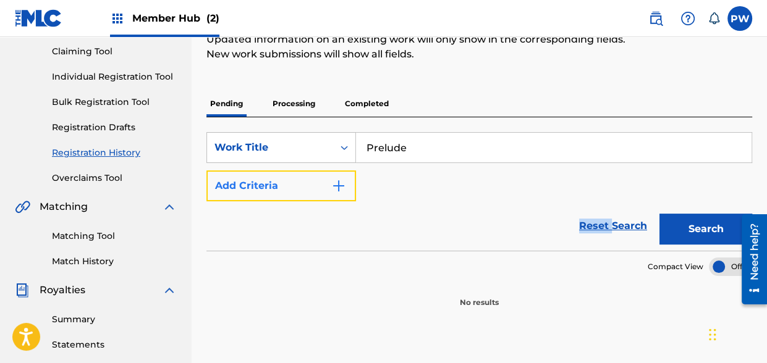
click at [350, 189] on button "Add Criteria" at bounding box center [280, 185] width 149 height 31
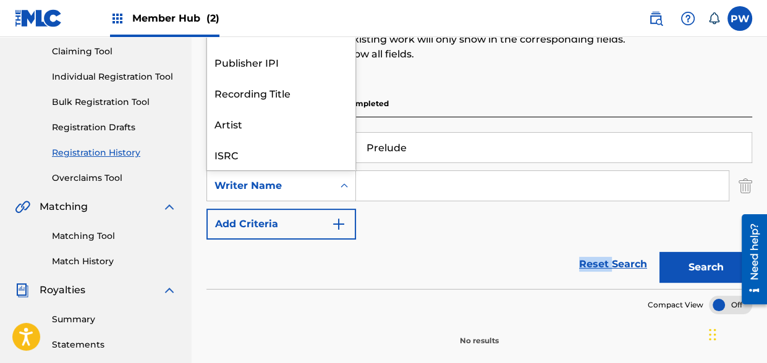
click at [313, 195] on div "Writer Name" at bounding box center [270, 185] width 126 height 23
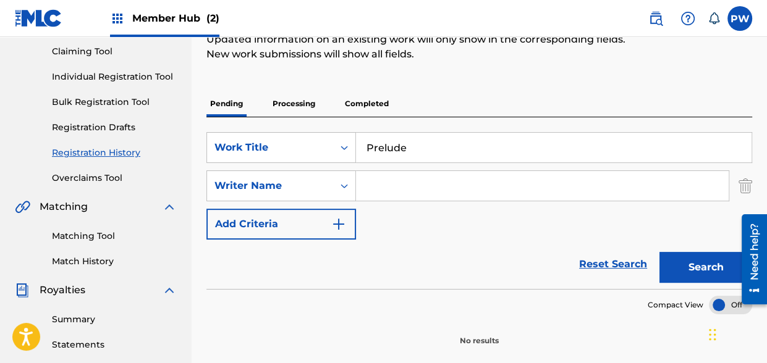
click at [392, 186] on input "Search Form" at bounding box center [542, 186] width 372 height 30
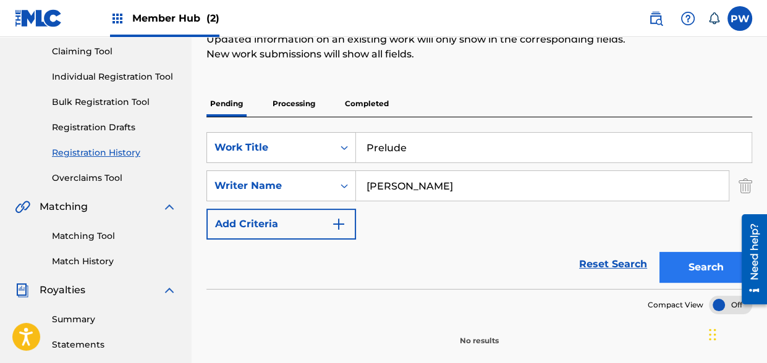
type input "[PERSON_NAME]"
click at [699, 271] on button "Search" at bounding box center [705, 267] width 93 height 31
click at [699, 271] on div "Search" at bounding box center [702, 264] width 99 height 49
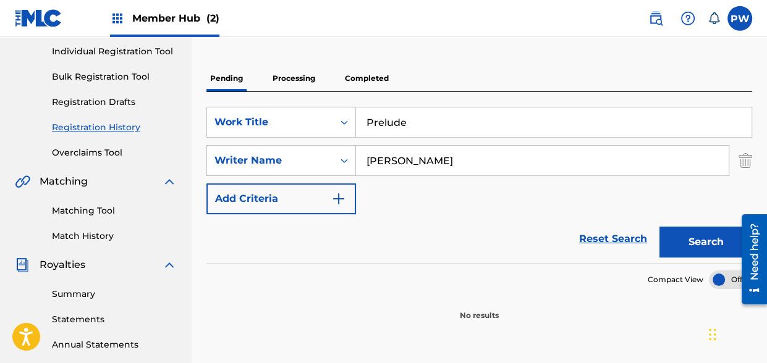
scroll to position [130, 0]
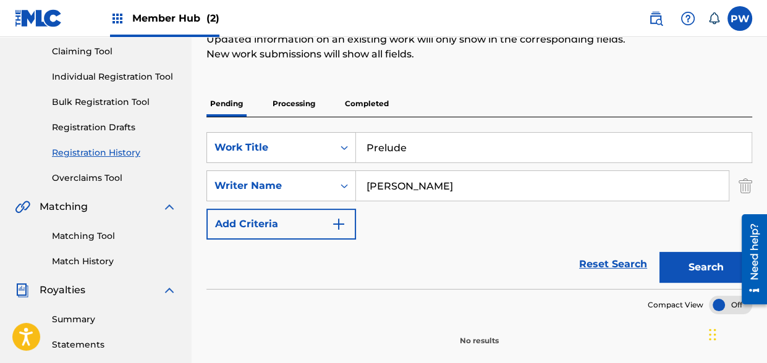
drag, startPoint x: 428, startPoint y: 139, endPoint x: 356, endPoint y: 141, distance: 72.3
click at [356, 141] on input "Prelude" at bounding box center [553, 148] width 395 height 30
drag, startPoint x: 414, startPoint y: 148, endPoint x: 358, endPoint y: 135, distance: 57.7
click at [358, 135] on input "Prelude" at bounding box center [553, 148] width 395 height 30
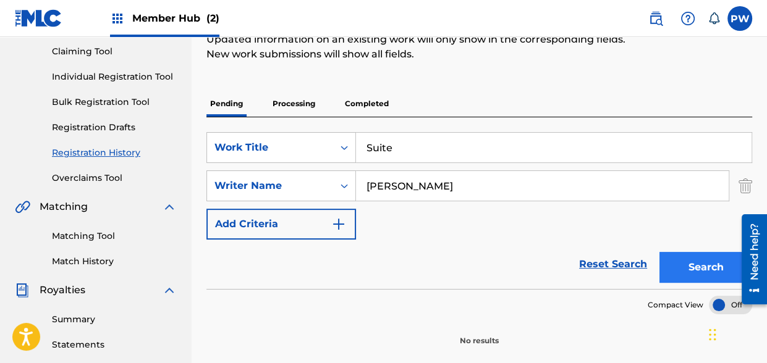
type input "Suite"
click at [703, 263] on button "Search" at bounding box center [705, 267] width 93 height 31
click at [703, 263] on div "Search" at bounding box center [702, 264] width 99 height 49
drag, startPoint x: 405, startPoint y: 150, endPoint x: 352, endPoint y: 146, distance: 53.3
click at [356, 146] on input "Suite" at bounding box center [553, 148] width 395 height 30
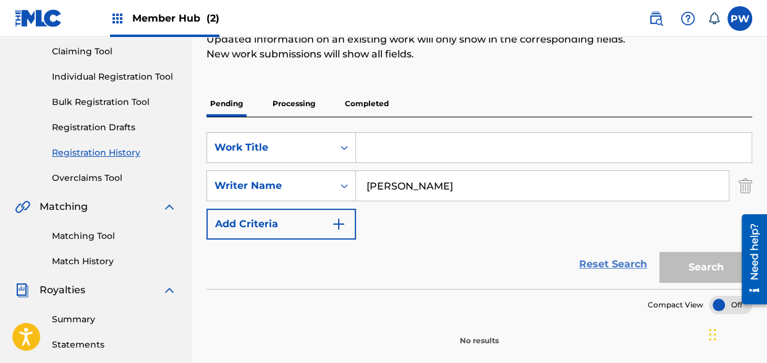
click at [600, 268] on link "Reset Search" at bounding box center [613, 264] width 80 height 27
